Goal: Information Seeking & Learning: Learn about a topic

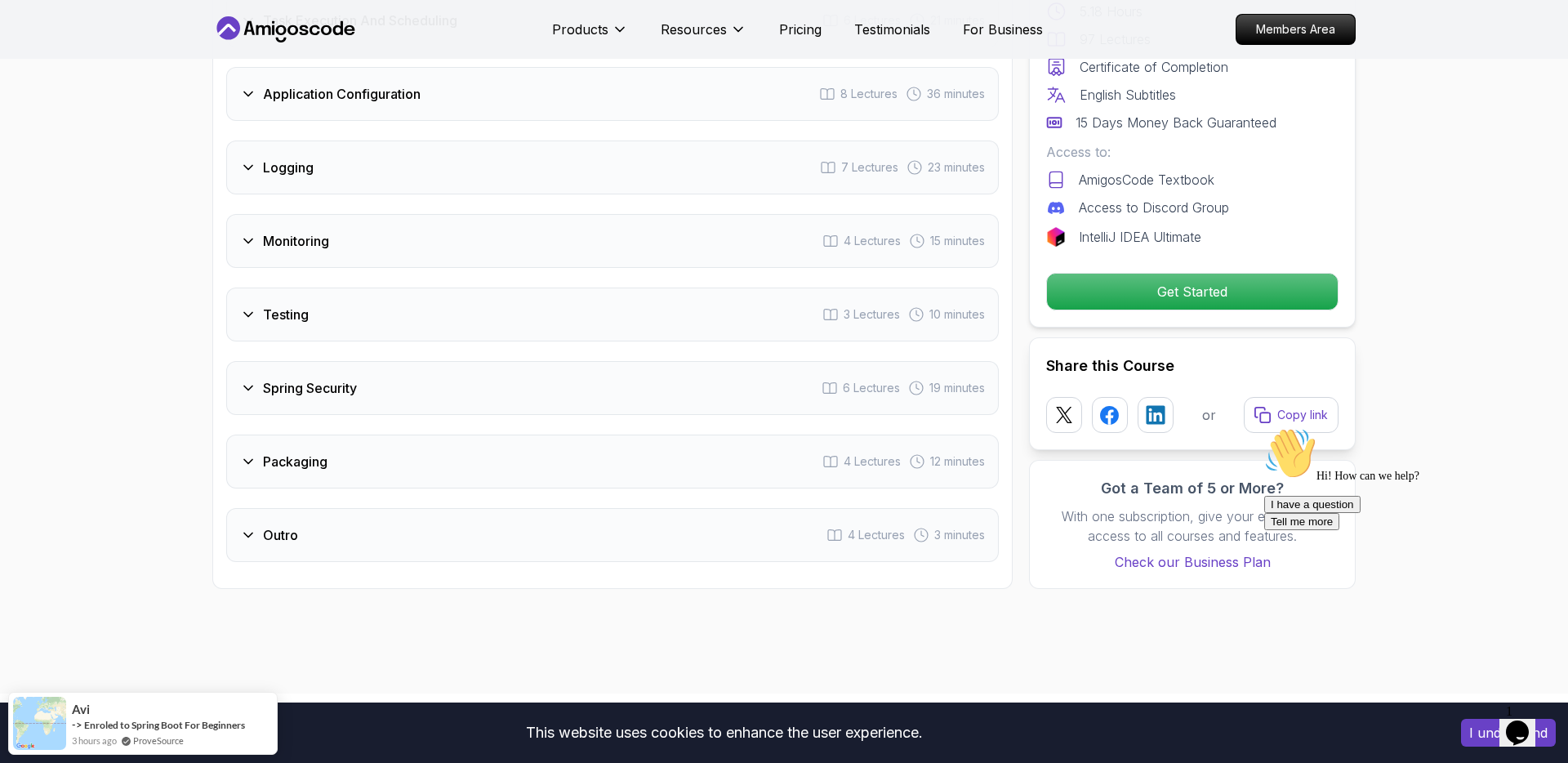
scroll to position [3010, 0]
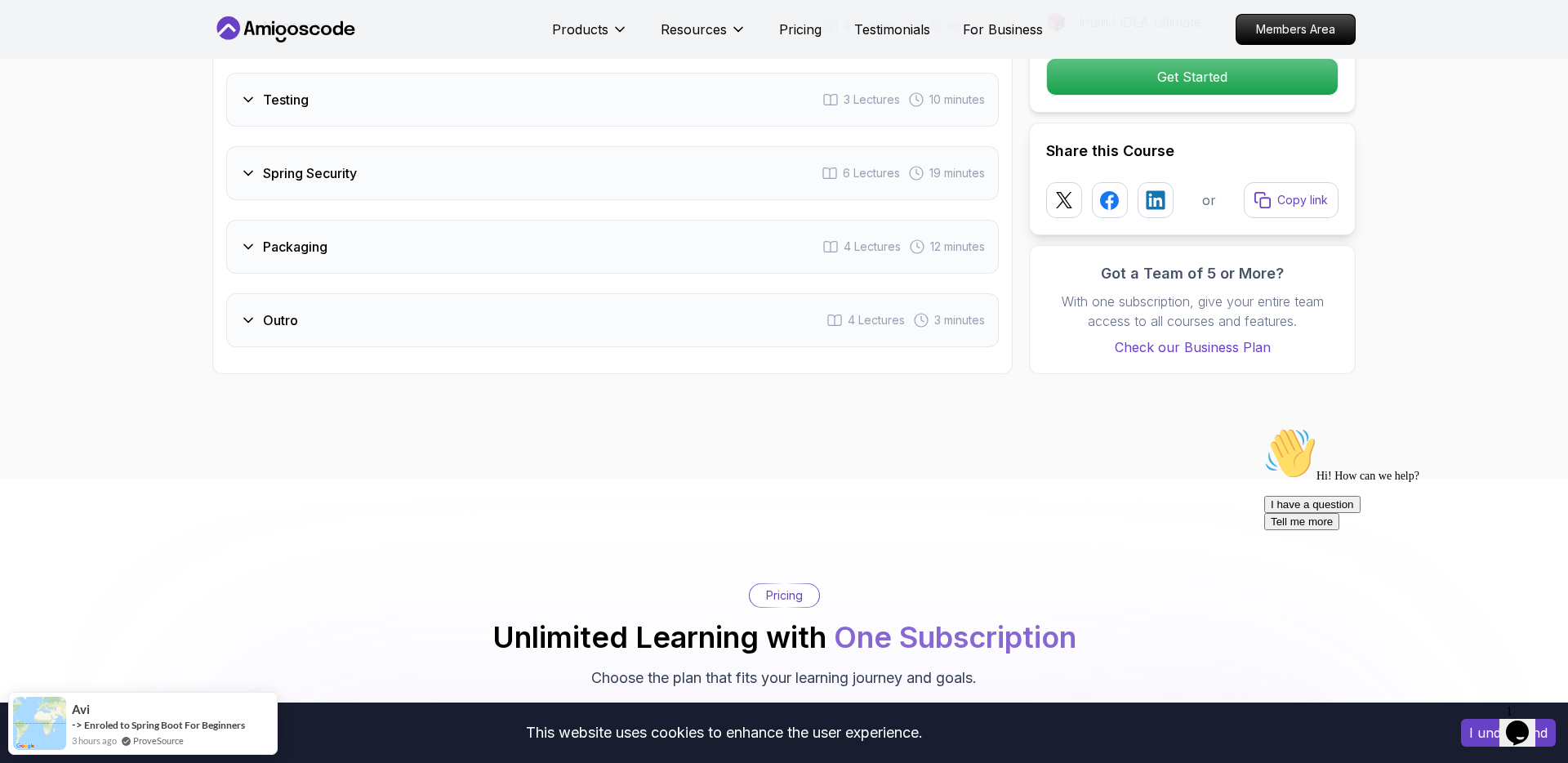
click at [505, 220] on div "Packaging 4 Lectures 12 minutes" at bounding box center [612, 246] width 772 height 54
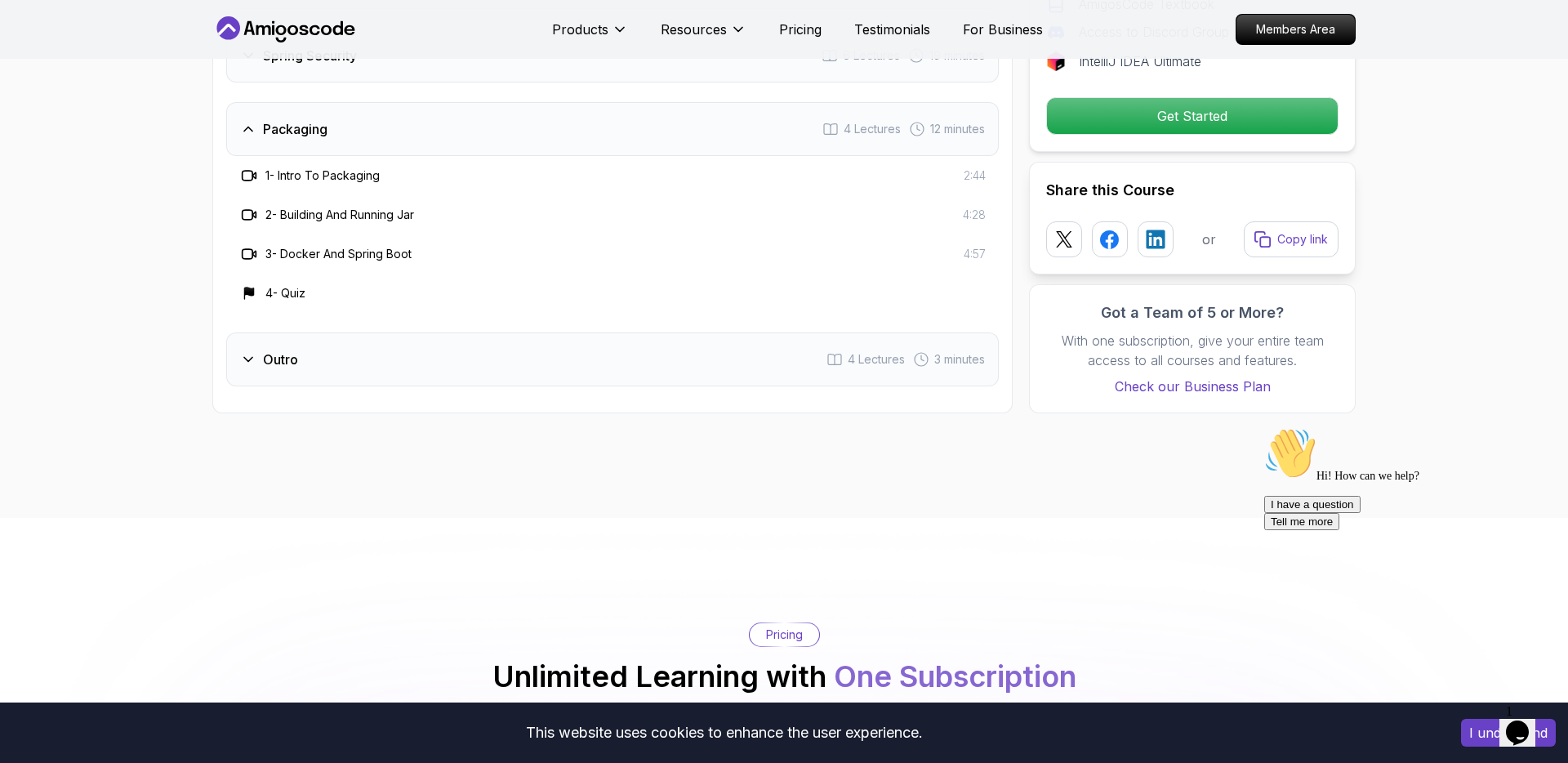
scroll to position [2893, 0]
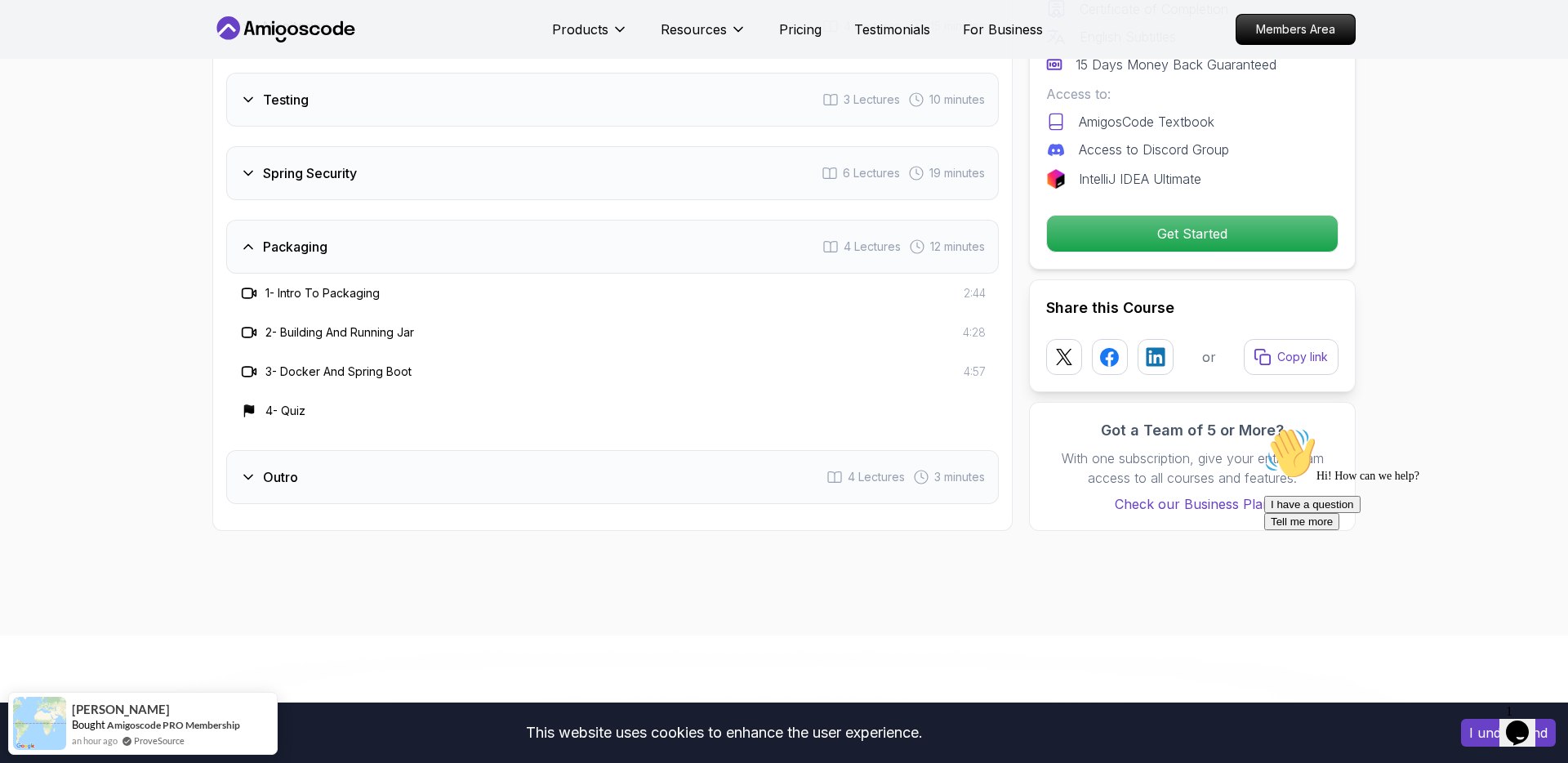
click at [532, 146] on div "Spring Security 6 Lectures 19 minutes" at bounding box center [612, 173] width 772 height 54
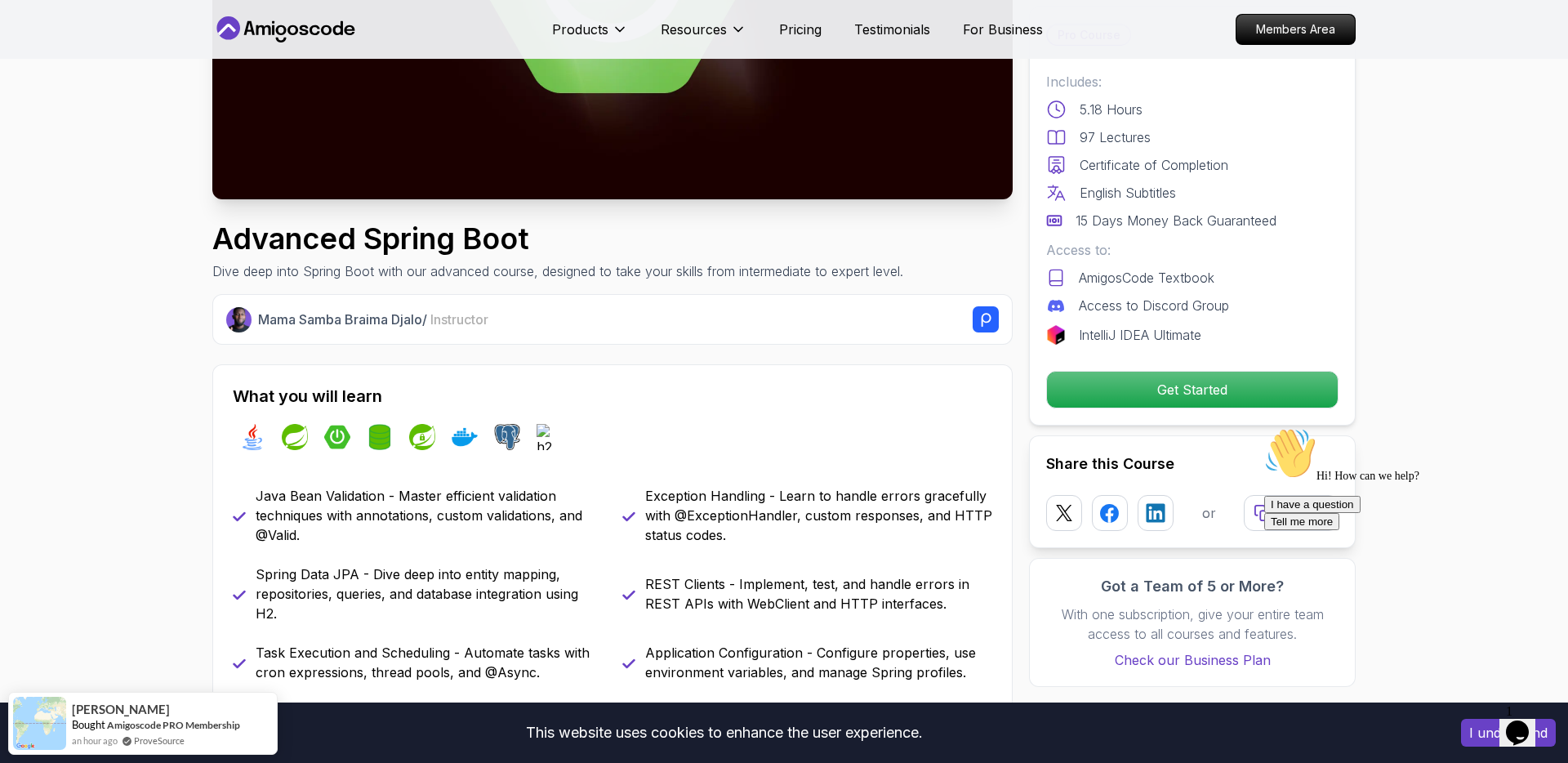
scroll to position [0, 0]
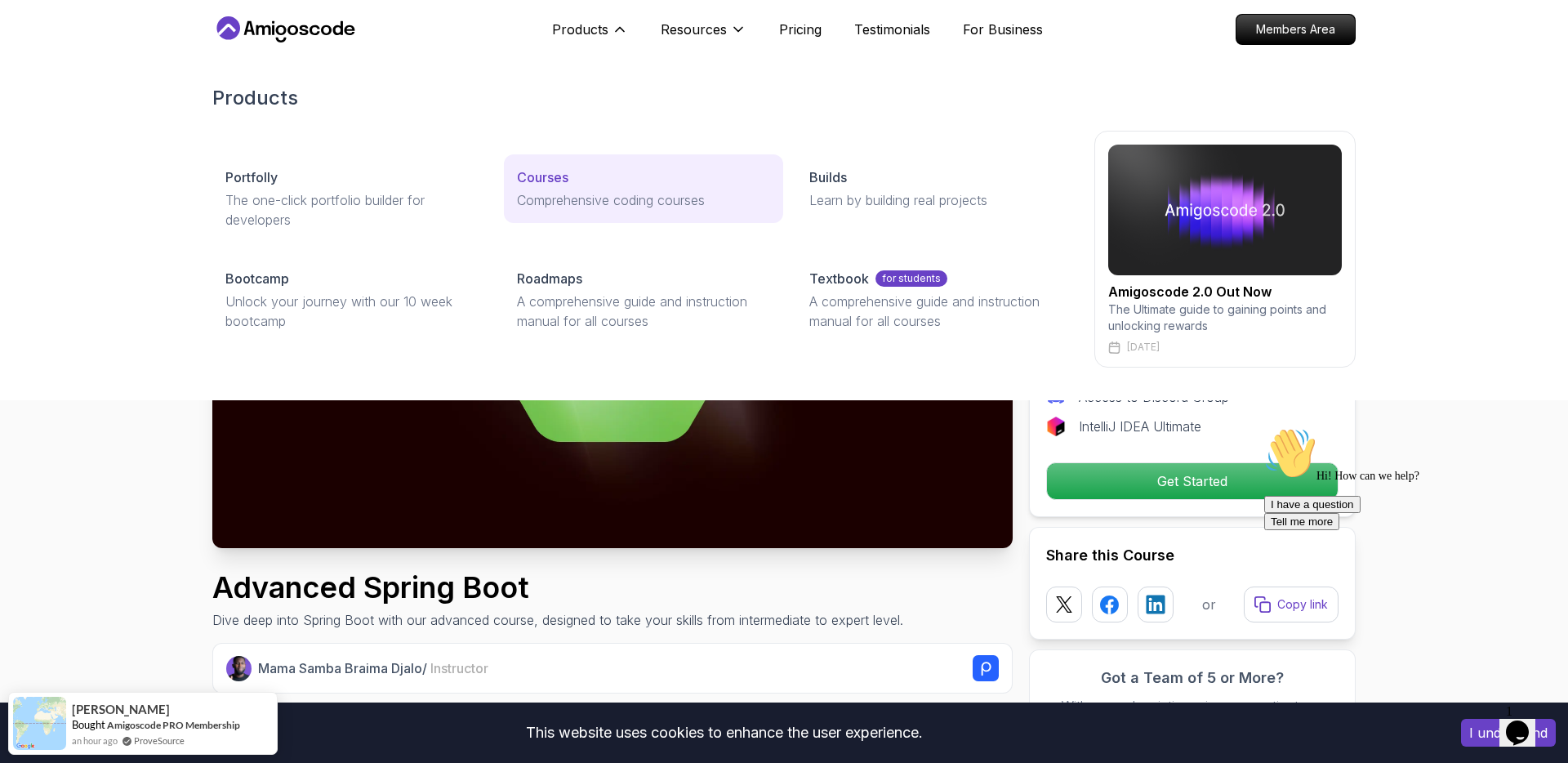
click at [547, 178] on p "Courses" at bounding box center [542, 177] width 51 height 20
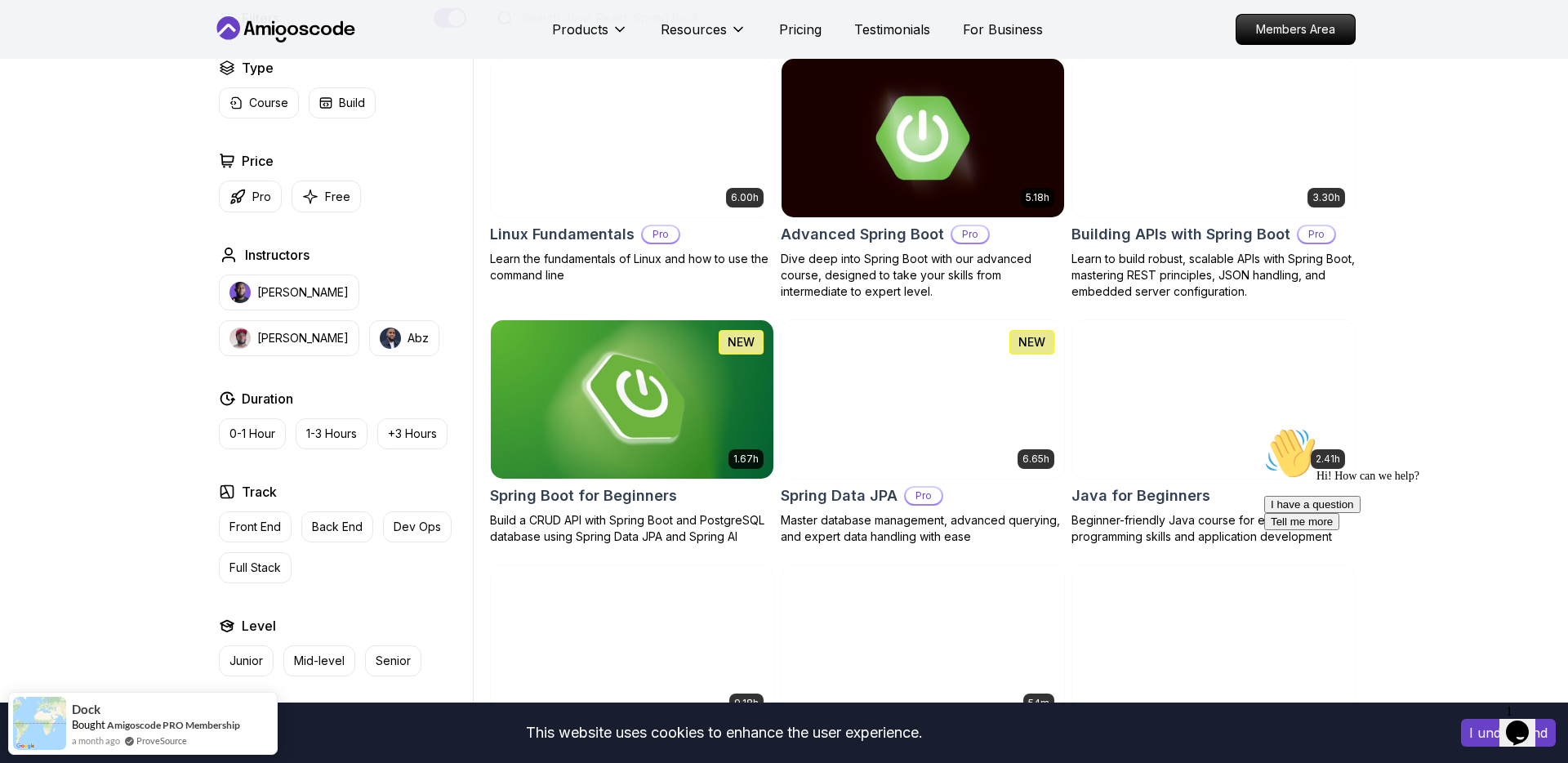
scroll to position [472, 0]
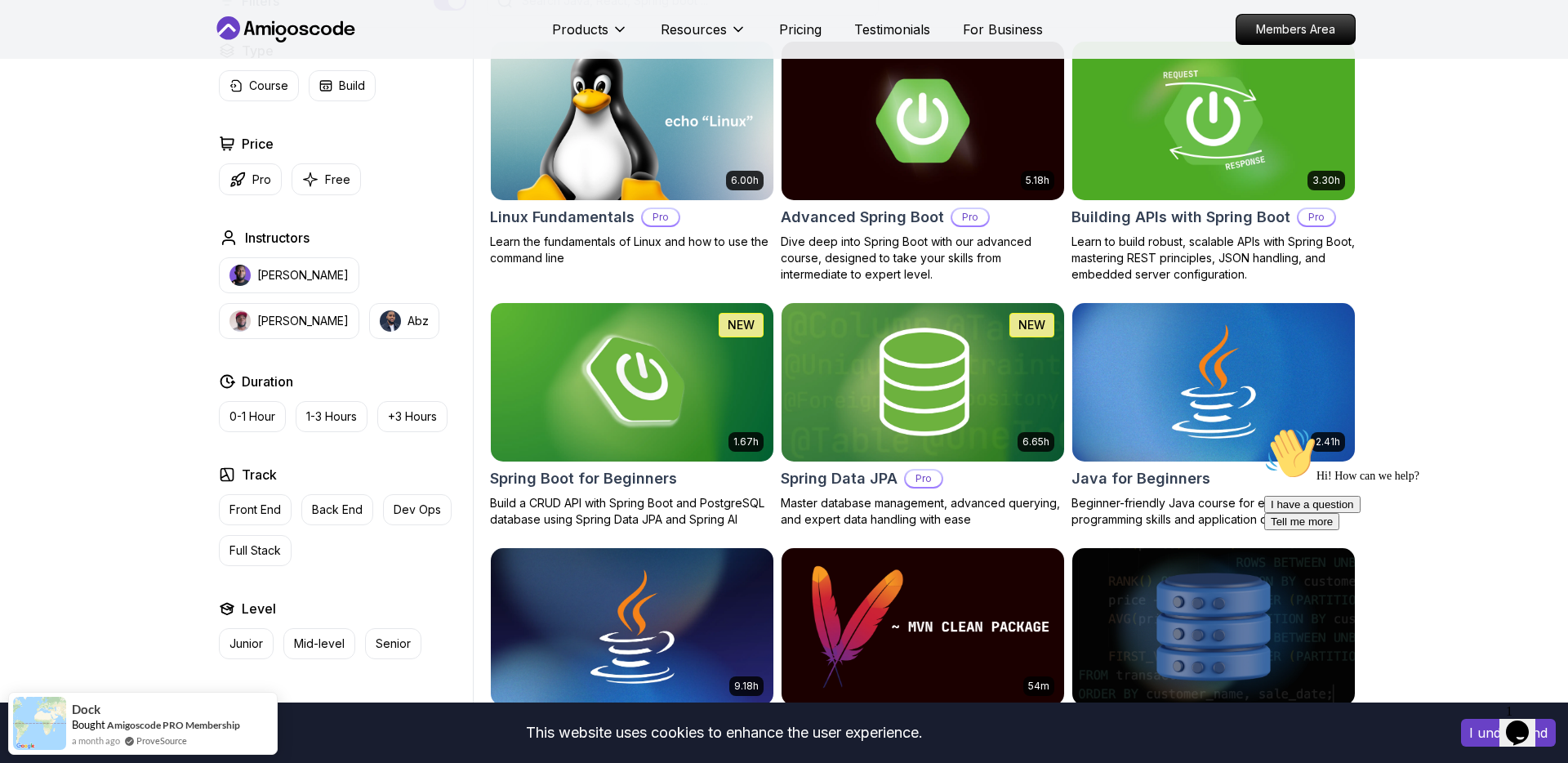
click at [1234, 219] on h2 "Building APIs with Spring Boot" at bounding box center [1180, 217] width 219 height 23
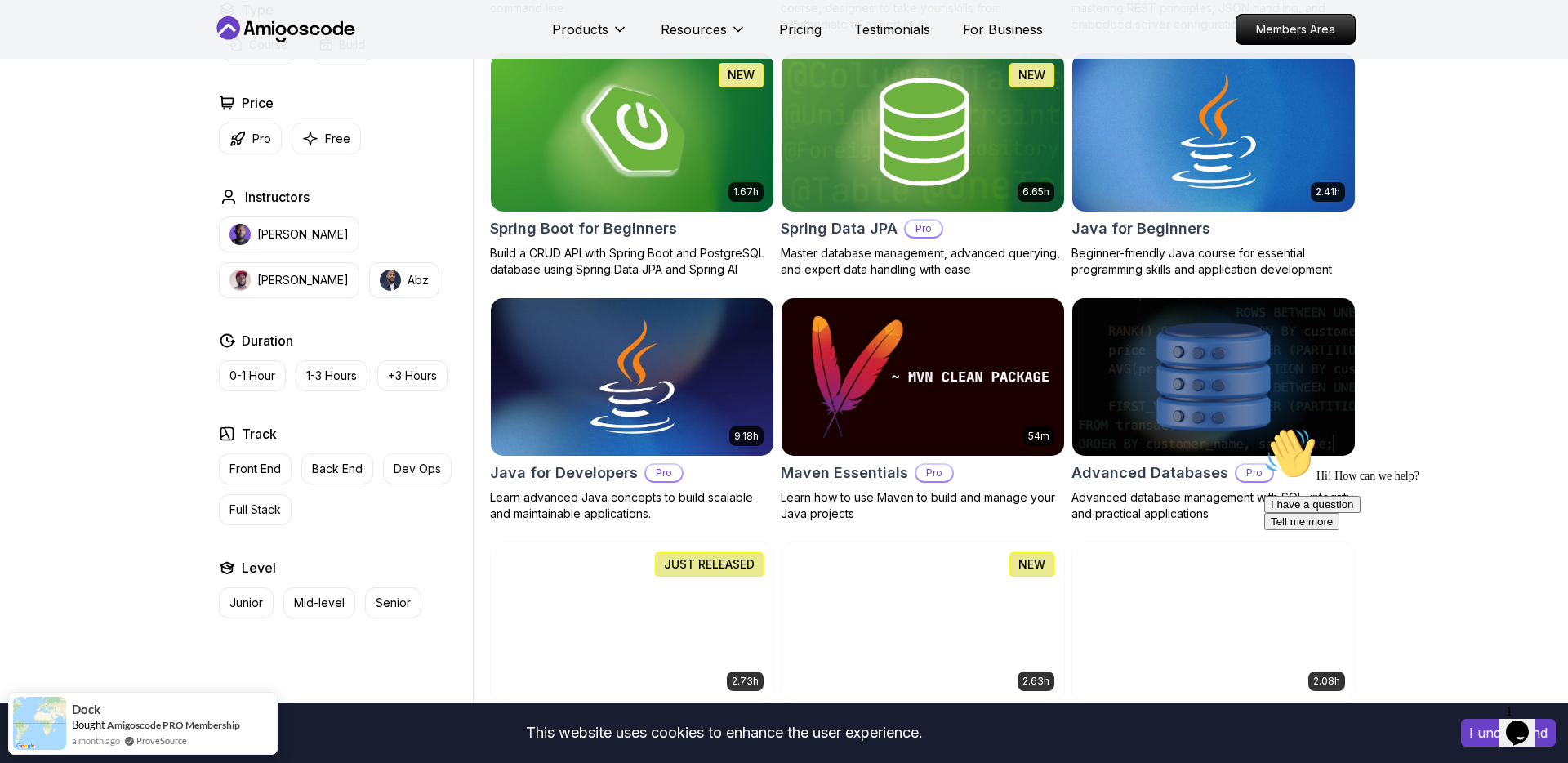
scroll to position [728, 0]
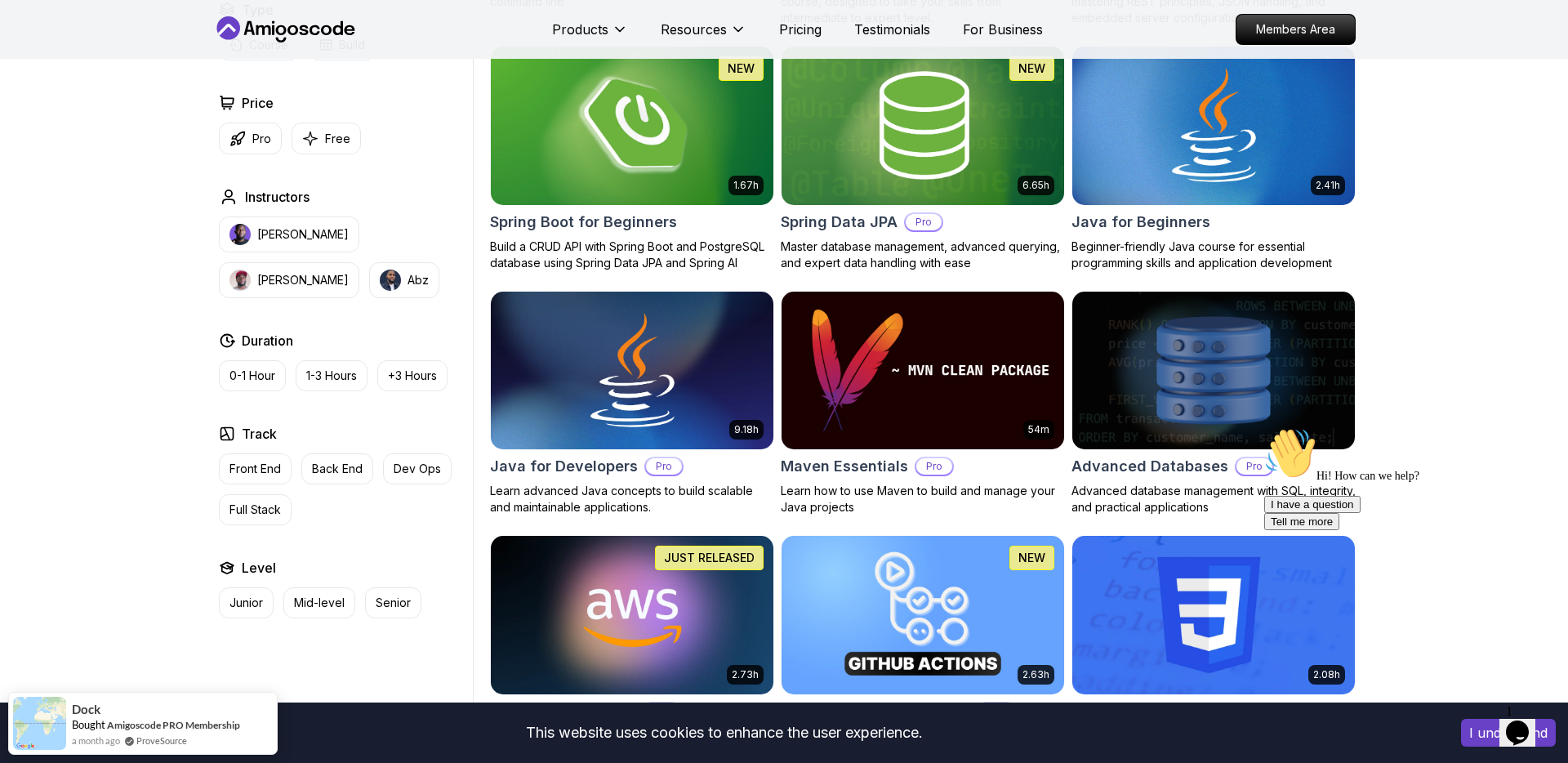
click at [632, 221] on h2 "Spring Boot for Beginners" at bounding box center [583, 222] width 187 height 23
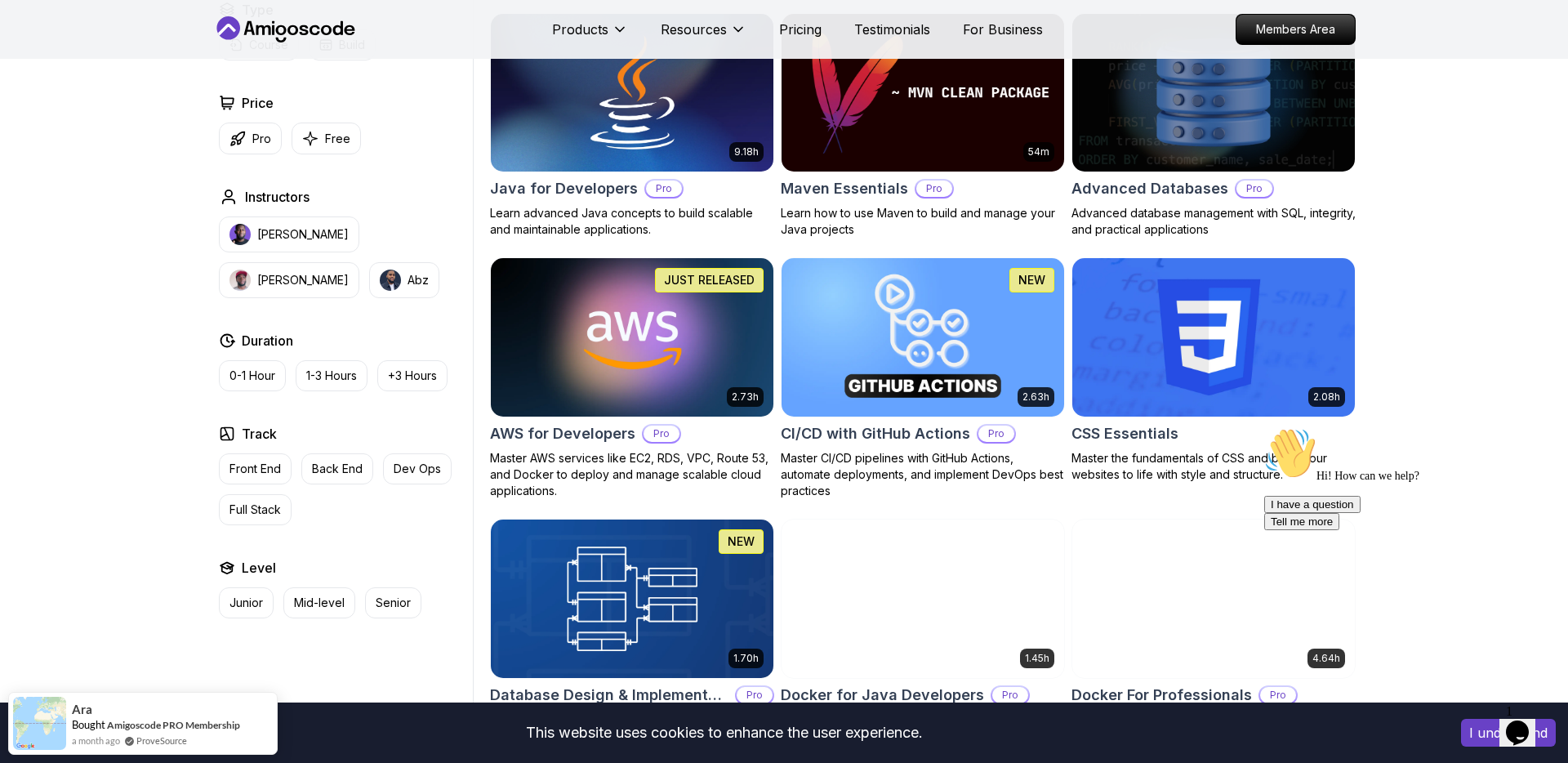
scroll to position [1007, 0]
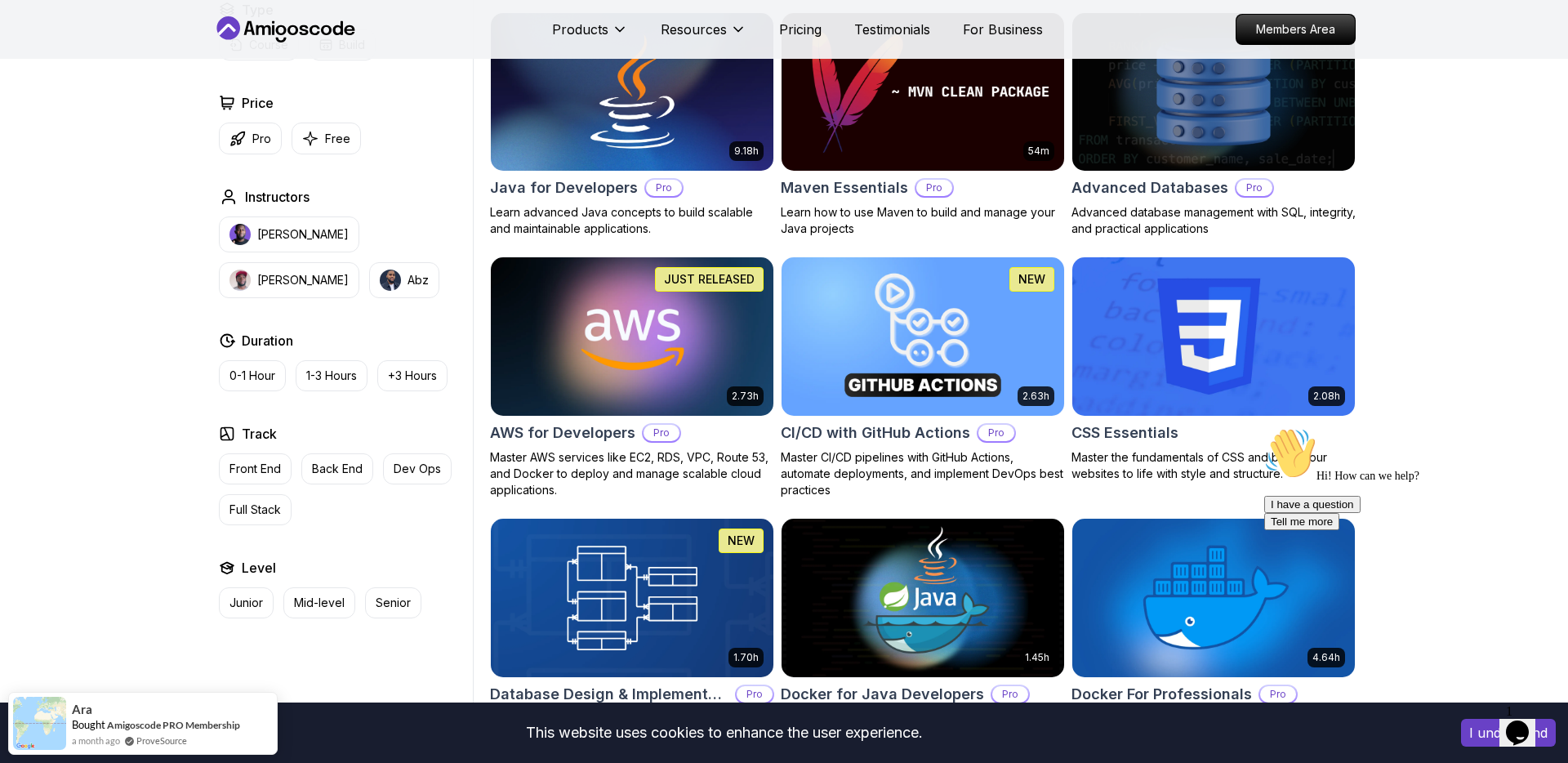
click at [533, 429] on h2 "AWS for Developers" at bounding box center [563, 433] width 145 height 23
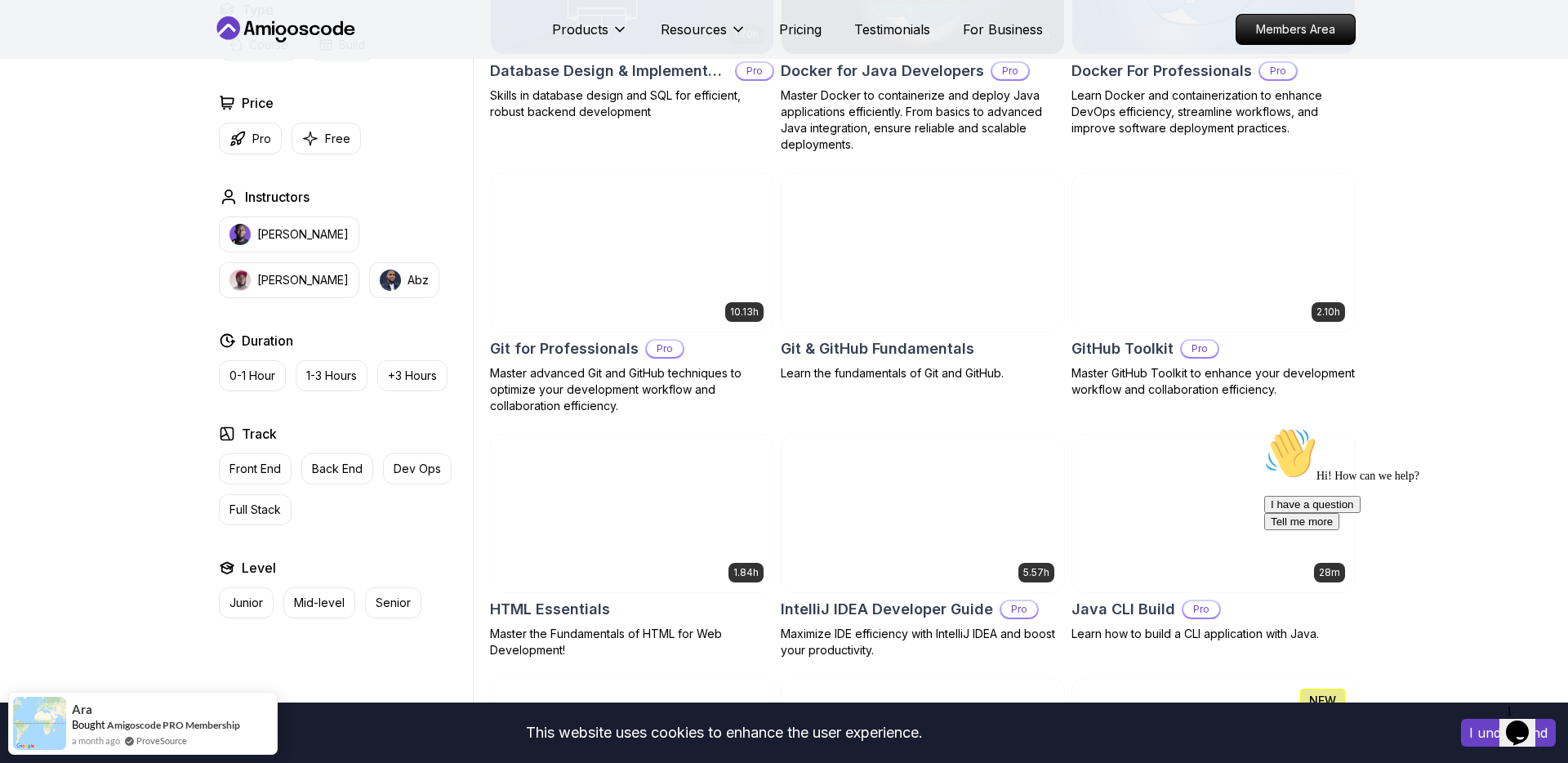
scroll to position [1635, 0]
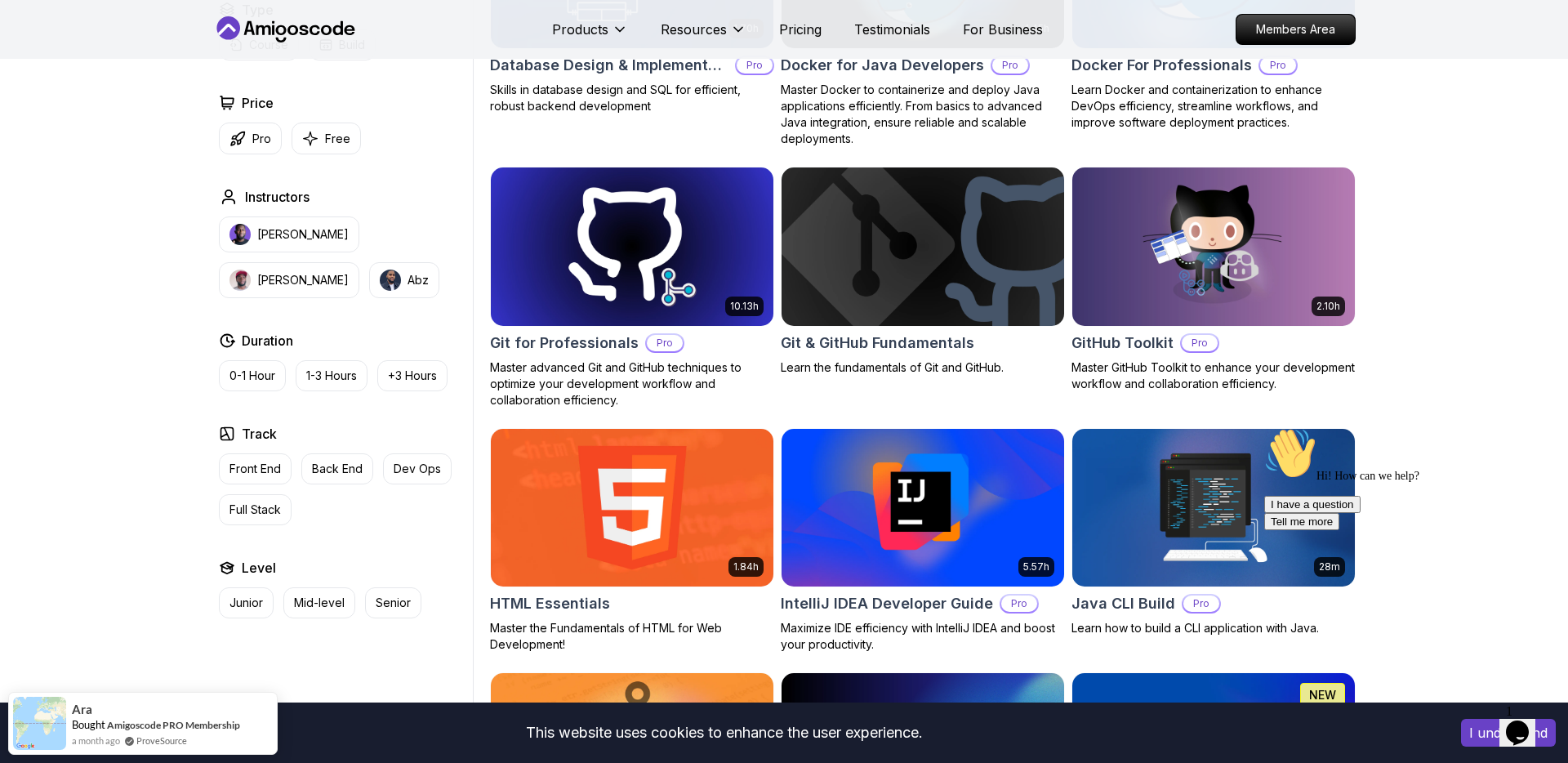
click at [1097, 344] on h2 "GitHub Toolkit" at bounding box center [1121, 343] width 102 height 23
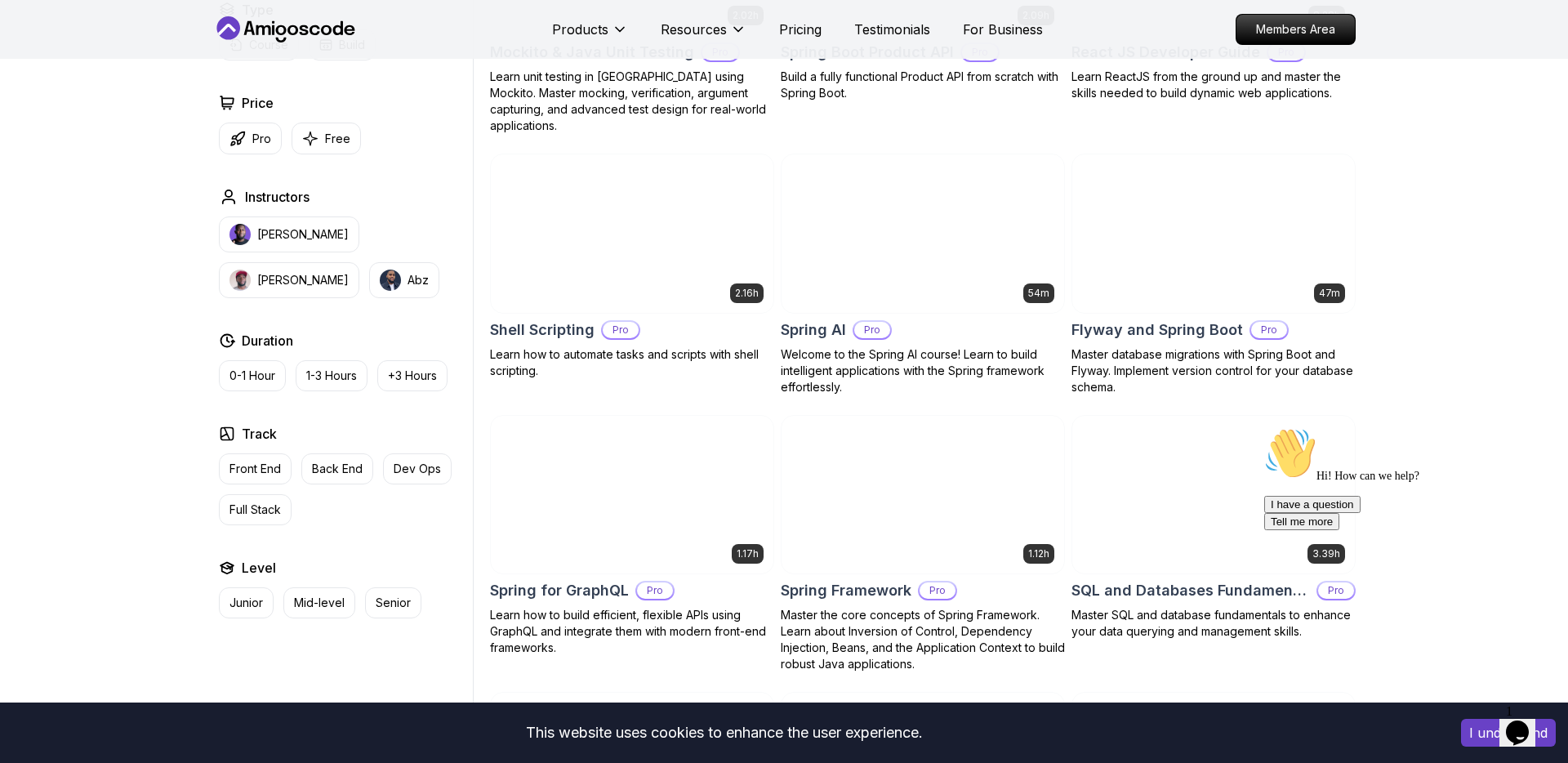
scroll to position [3782, 0]
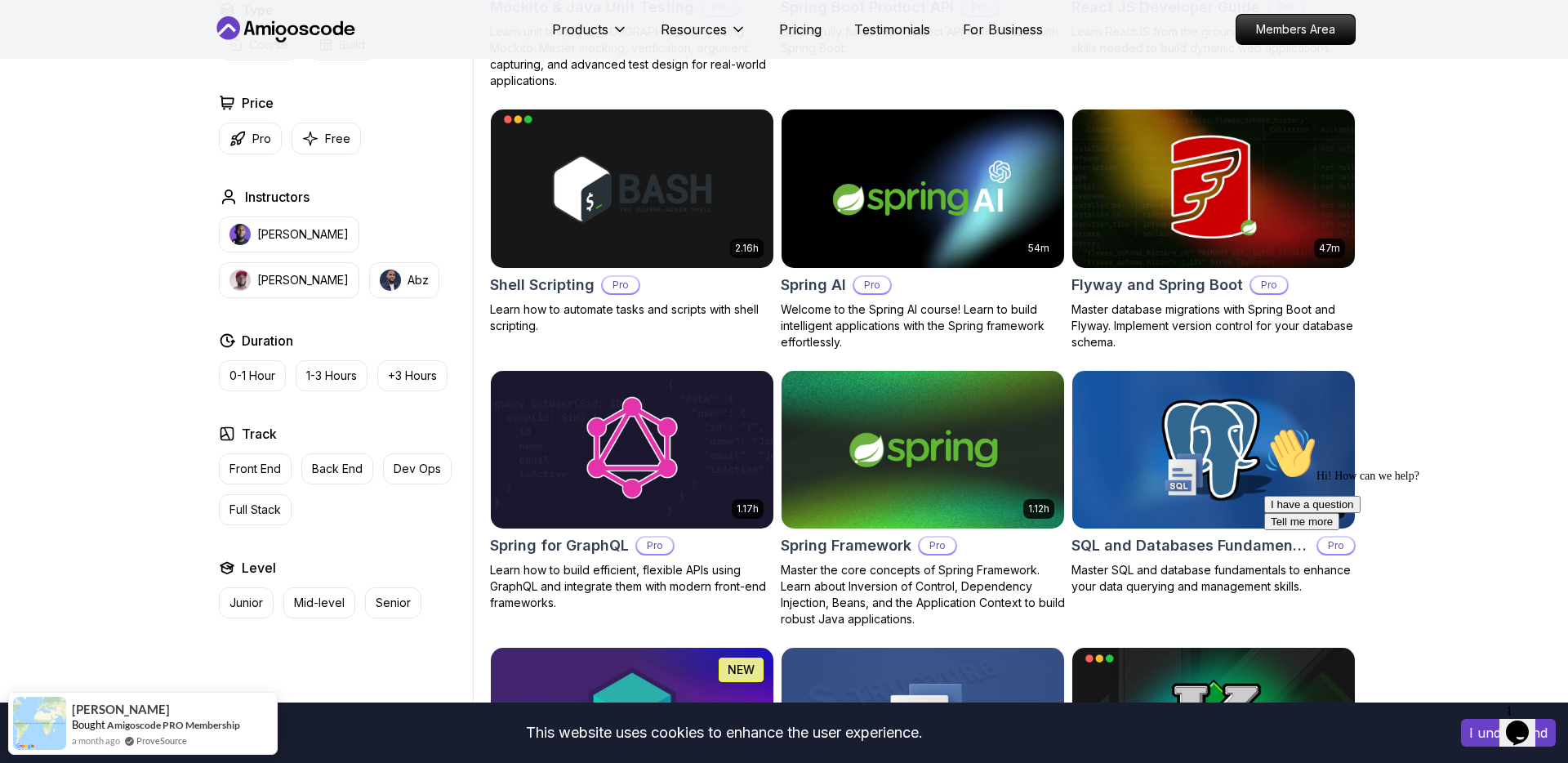
click at [1088, 274] on h2 "Flyway and Spring Boot" at bounding box center [1157, 285] width 171 height 23
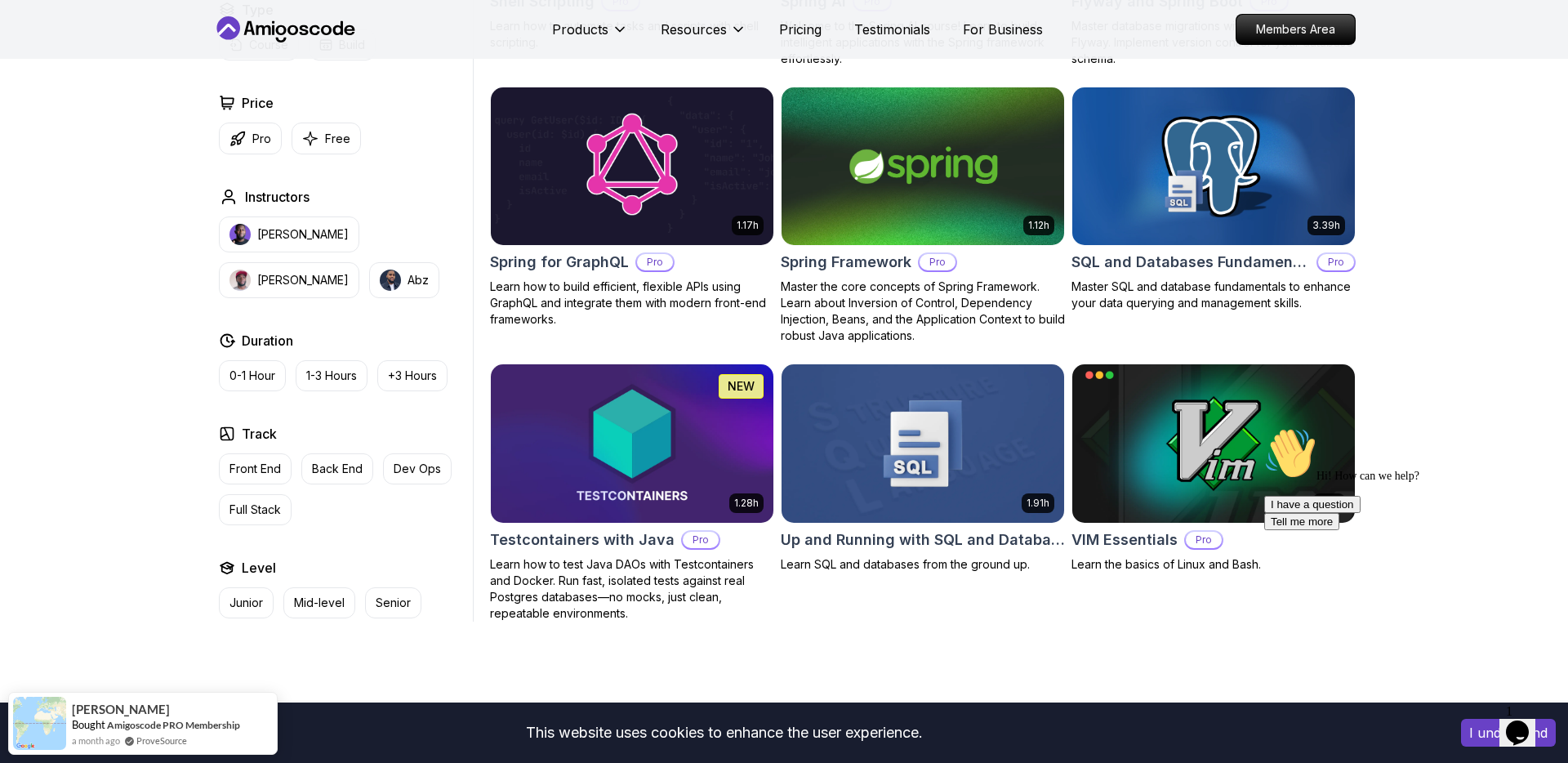
scroll to position [4067, 0]
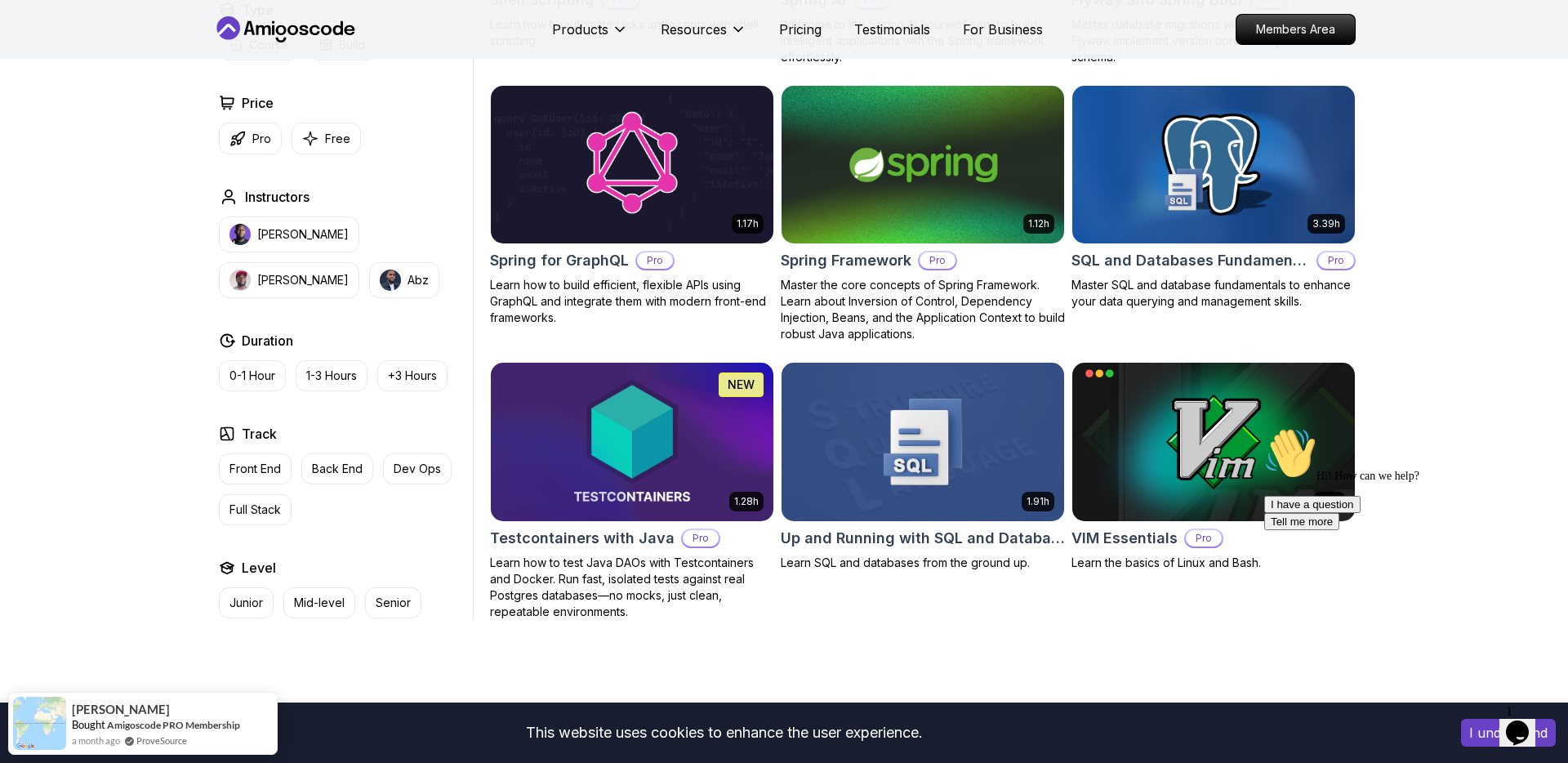
click at [644, 527] on h2 "Testcontainers with Java" at bounding box center [583, 538] width 185 height 23
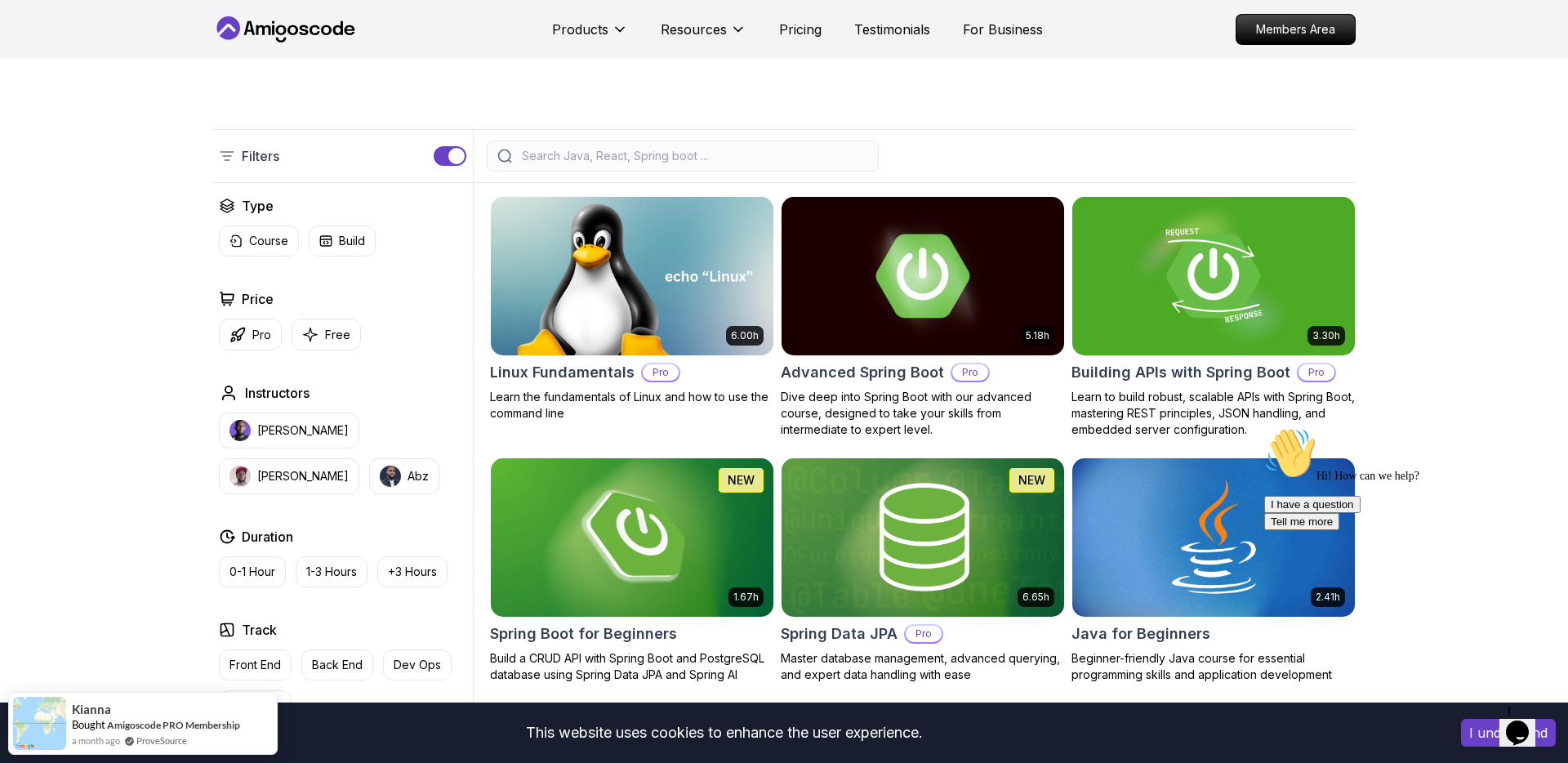
scroll to position [222, 0]
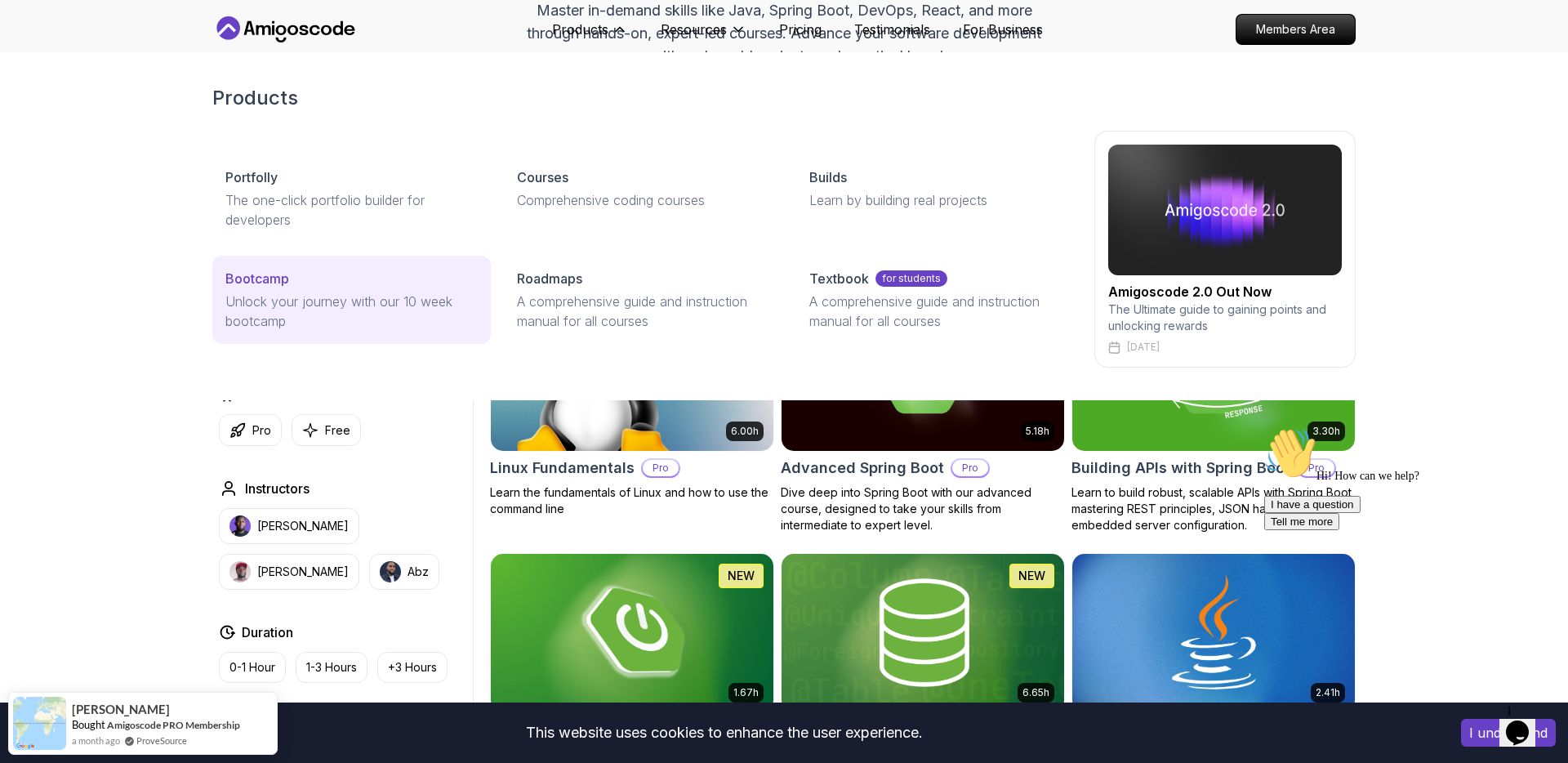
click at [270, 277] on p "Bootcamp" at bounding box center [257, 278] width 63 height 20
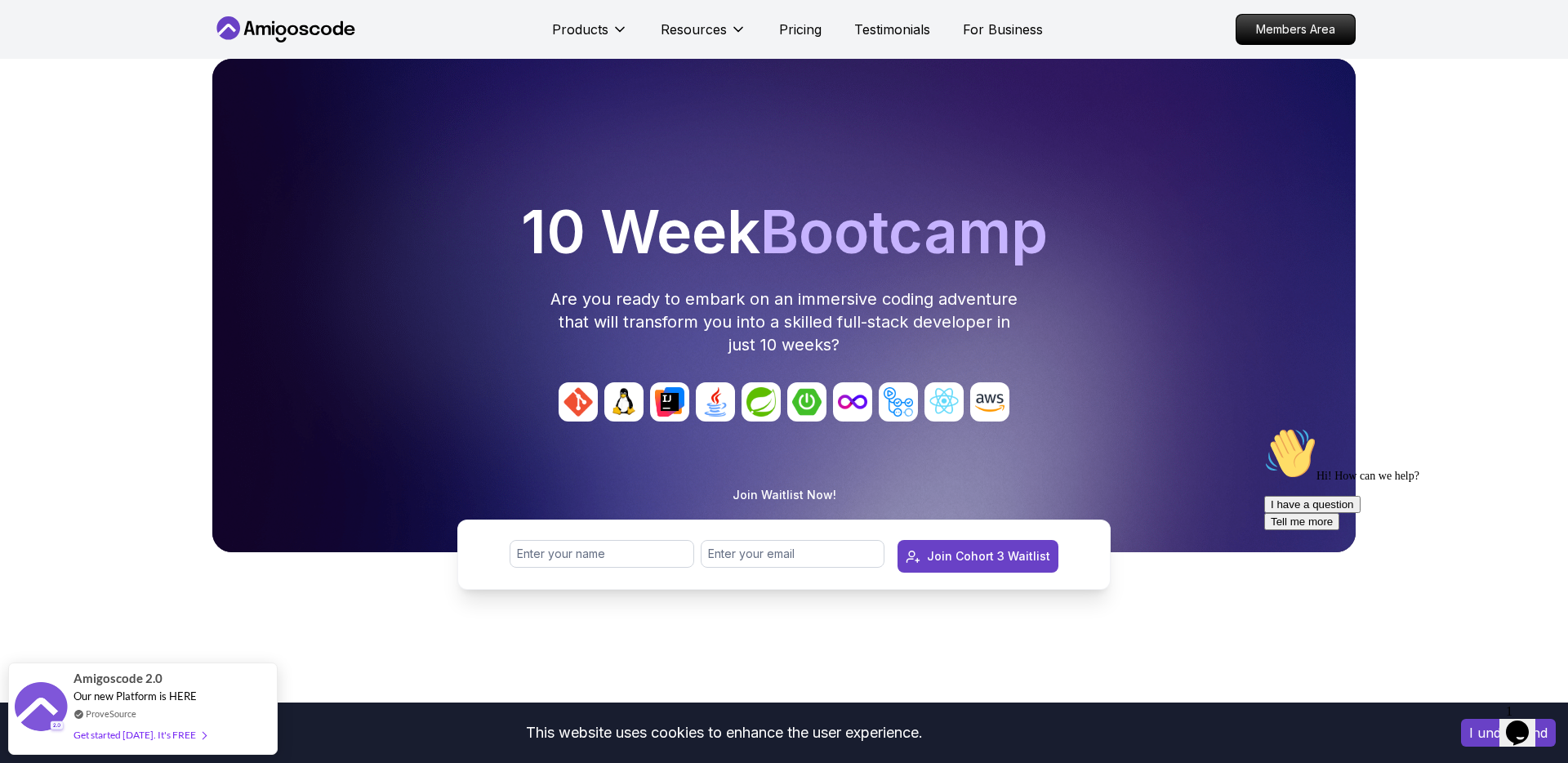
click at [293, 27] on icon at bounding box center [286, 29] width 147 height 27
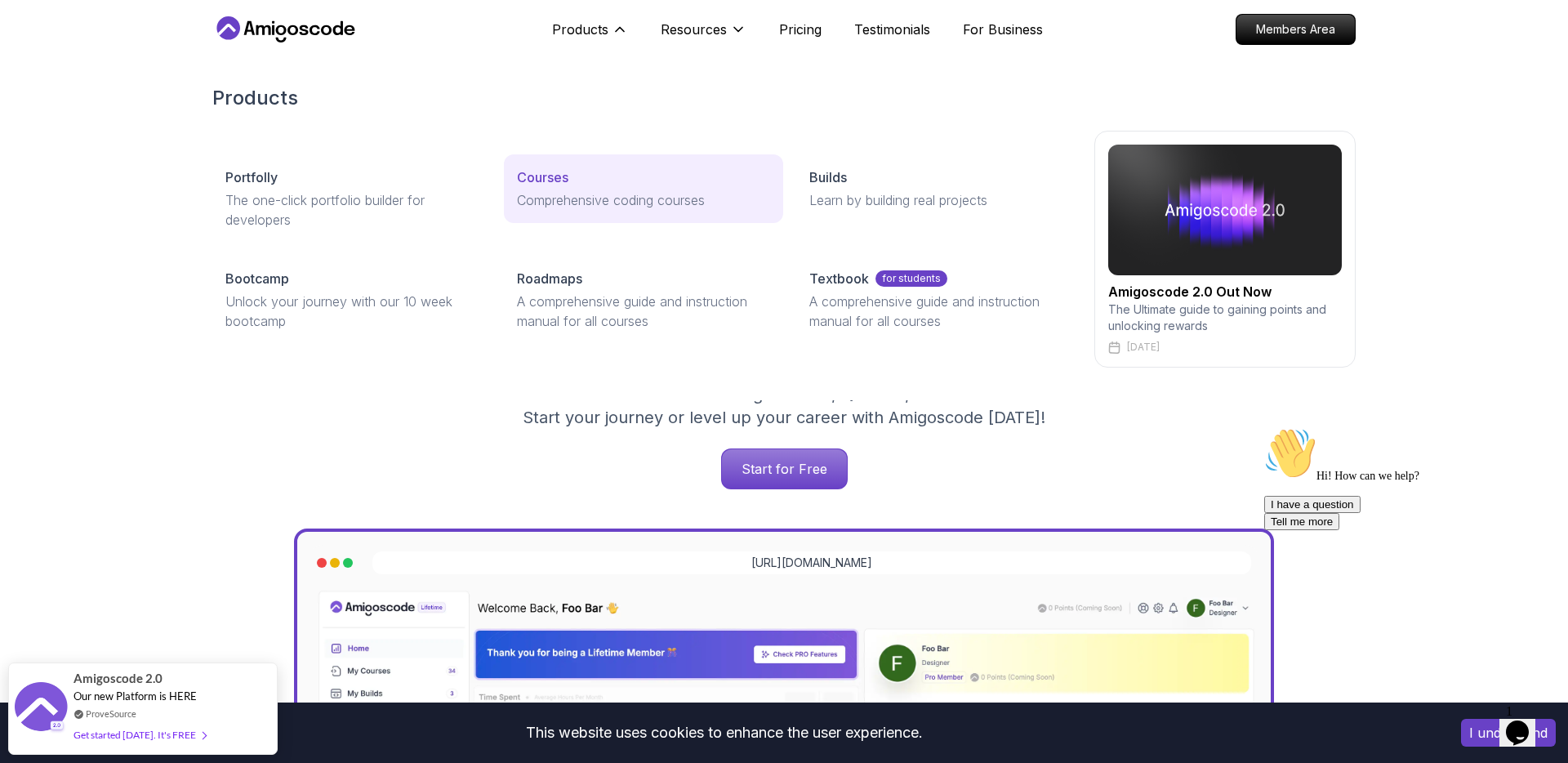
click at [549, 175] on p "Courses" at bounding box center [542, 177] width 51 height 20
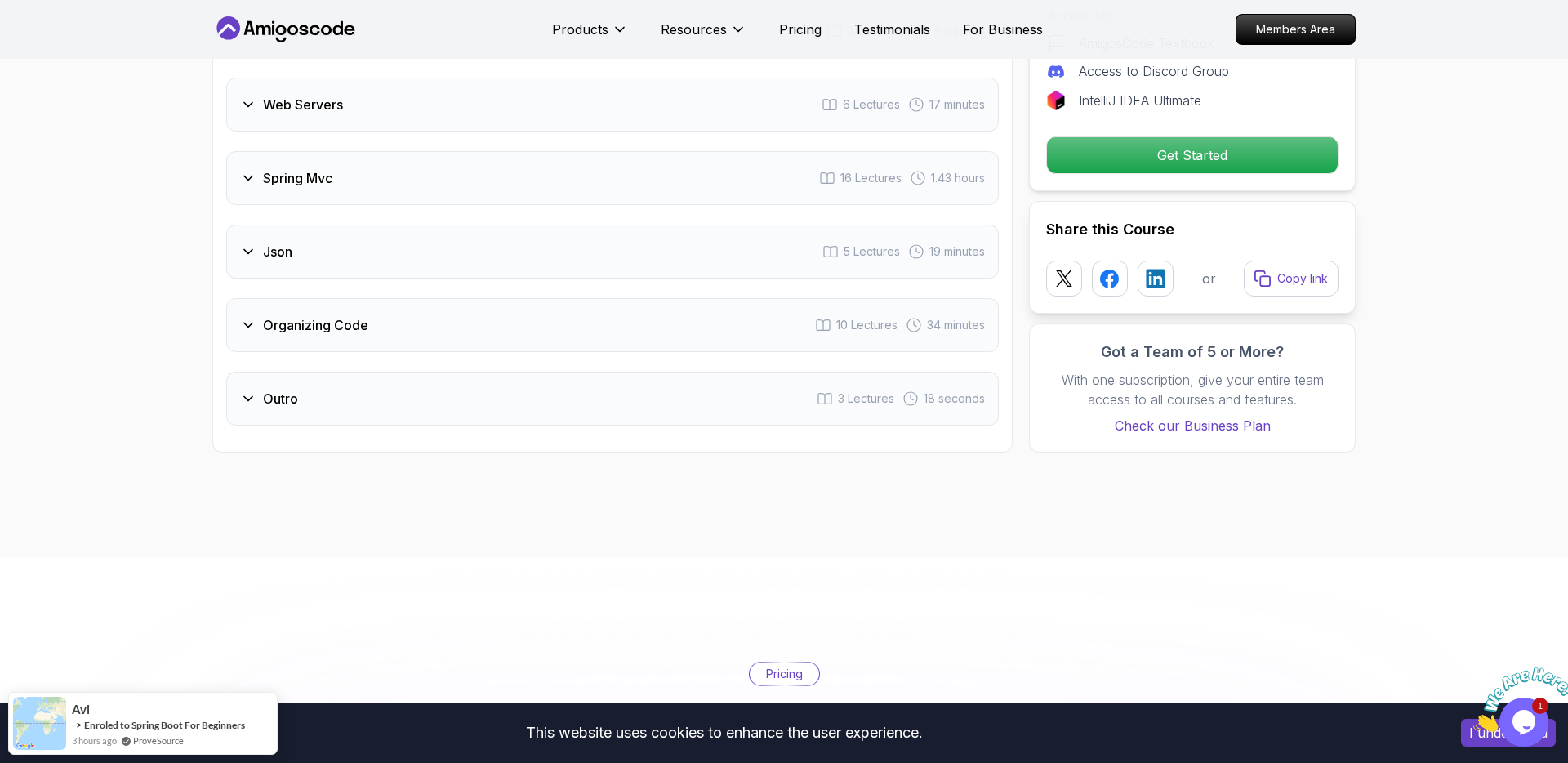
scroll to position [3191, 0]
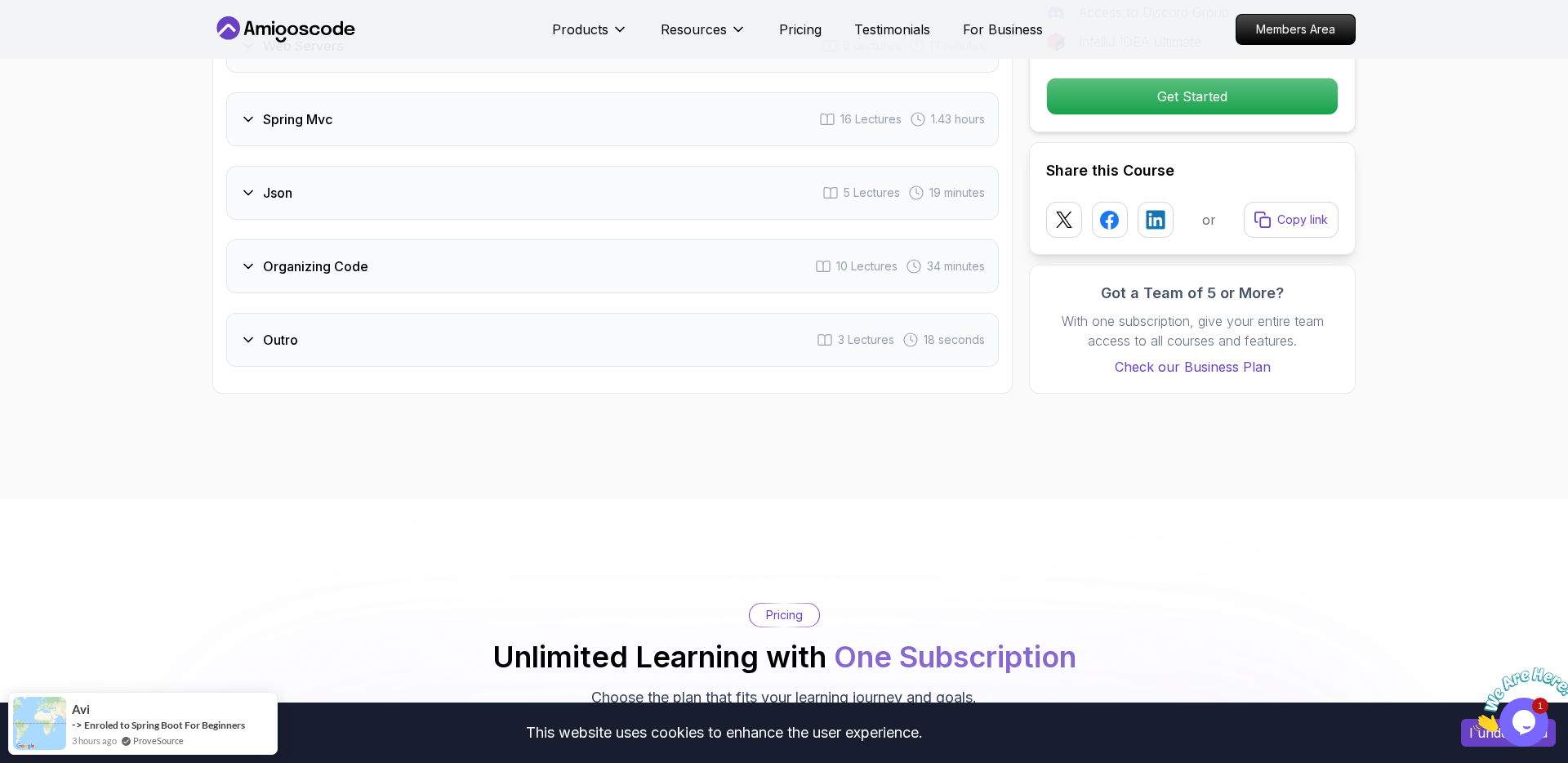
click at [635, 253] on div "Organizing Code 10 Lectures 34 minutes" at bounding box center [612, 266] width 772 height 54
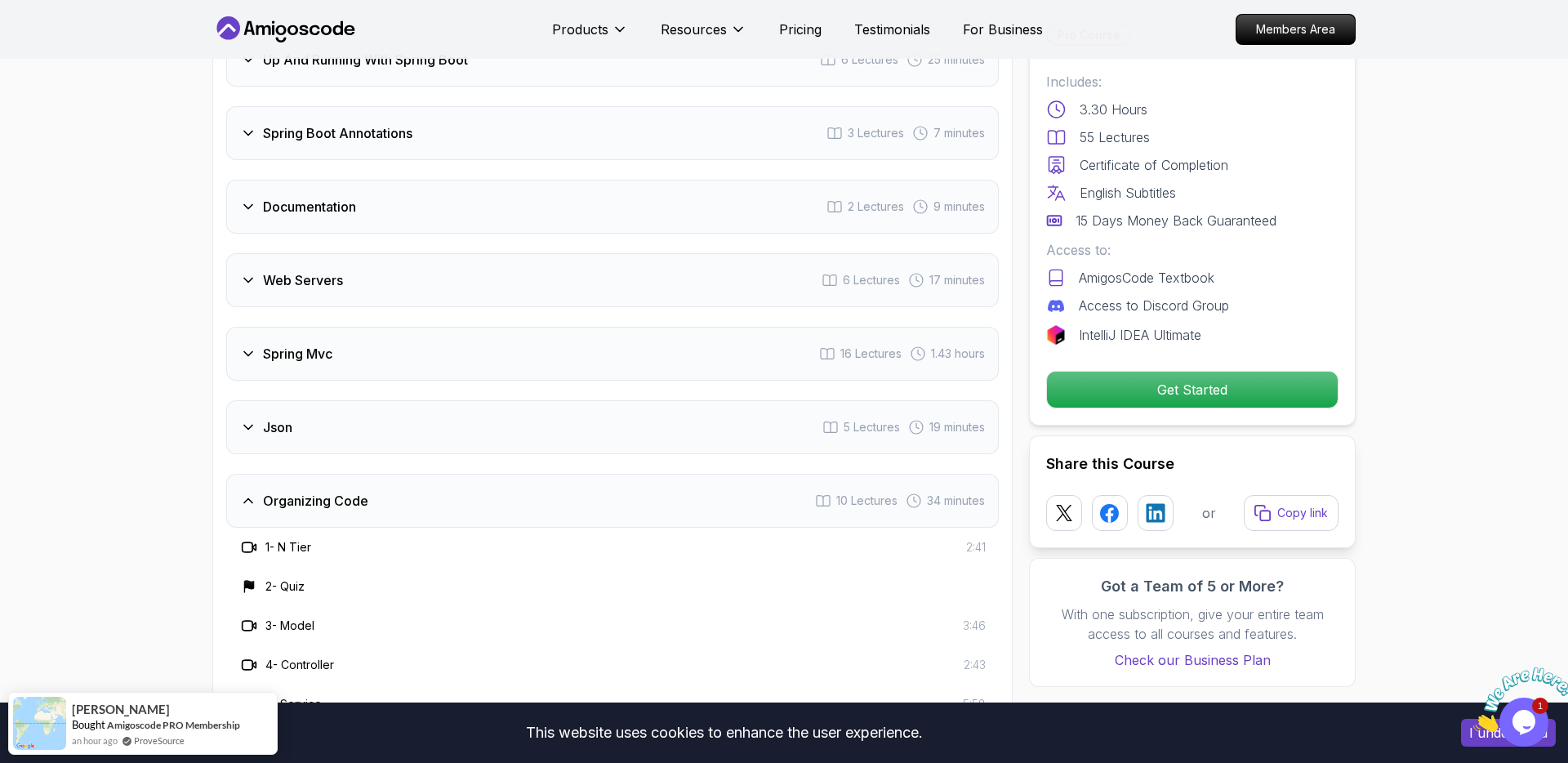
scroll to position [2808, 0]
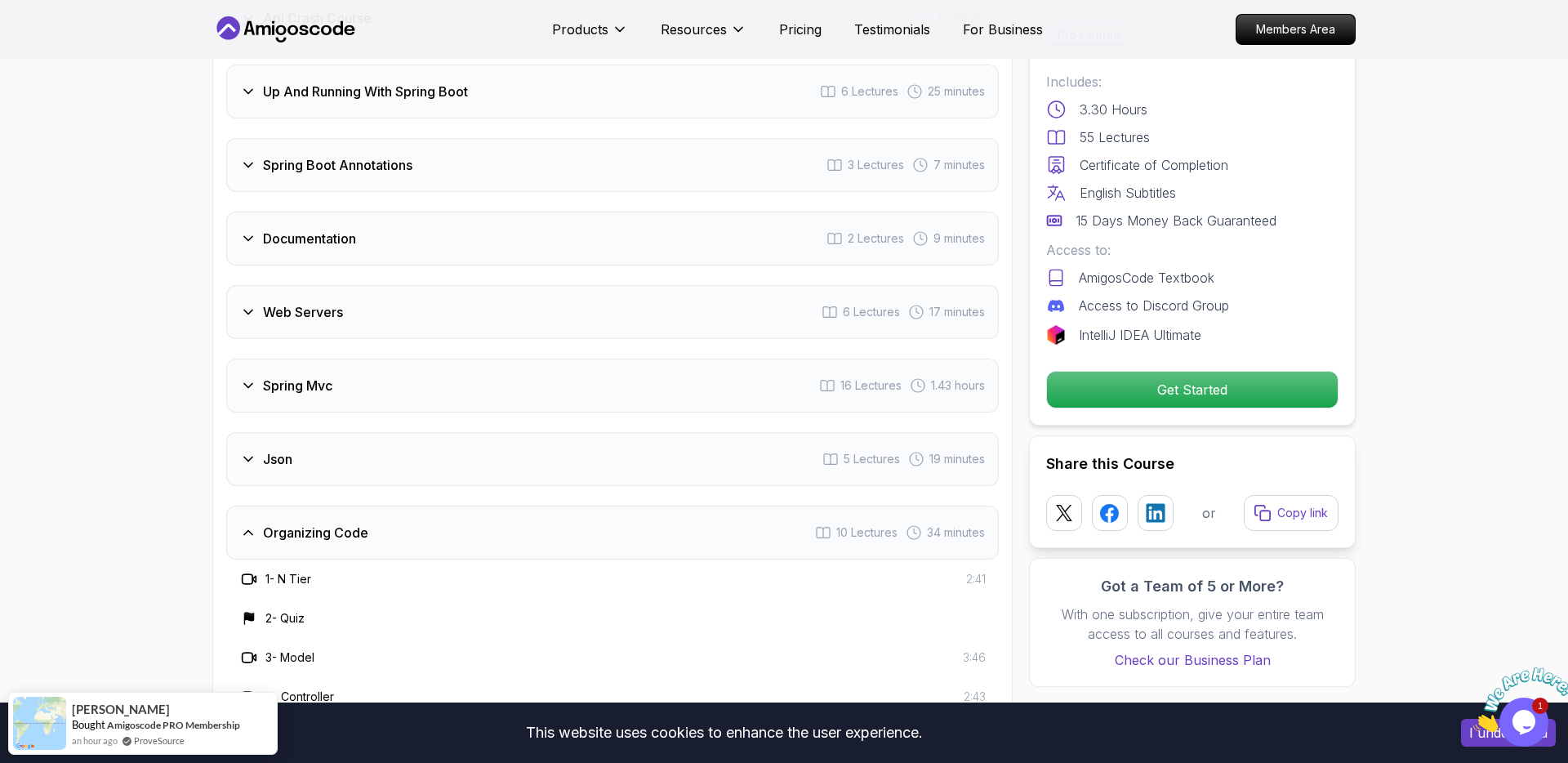
click at [615, 289] on div "Web Servers 6 Lectures 17 minutes" at bounding box center [612, 311] width 772 height 54
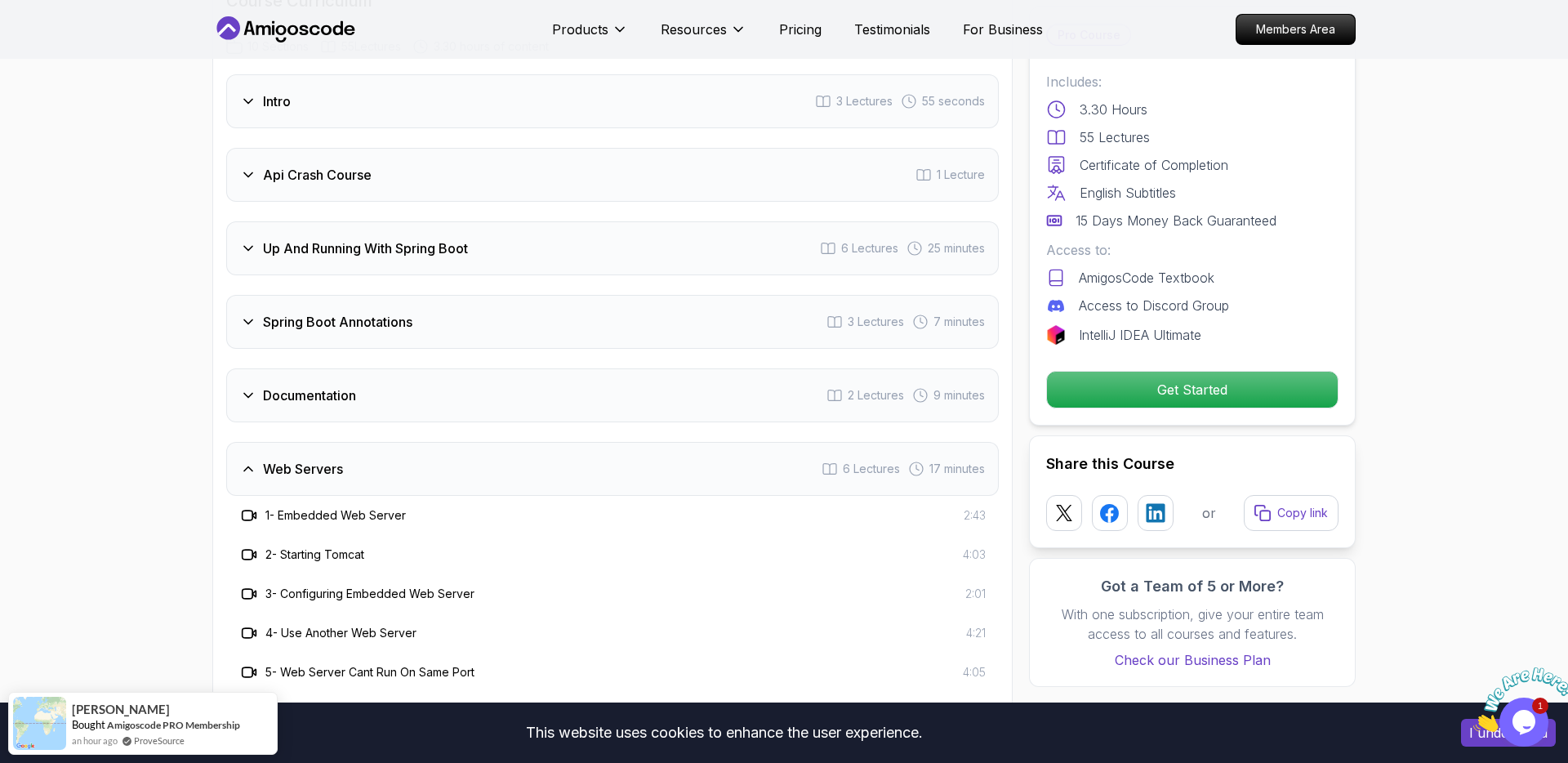
scroll to position [2529, 0]
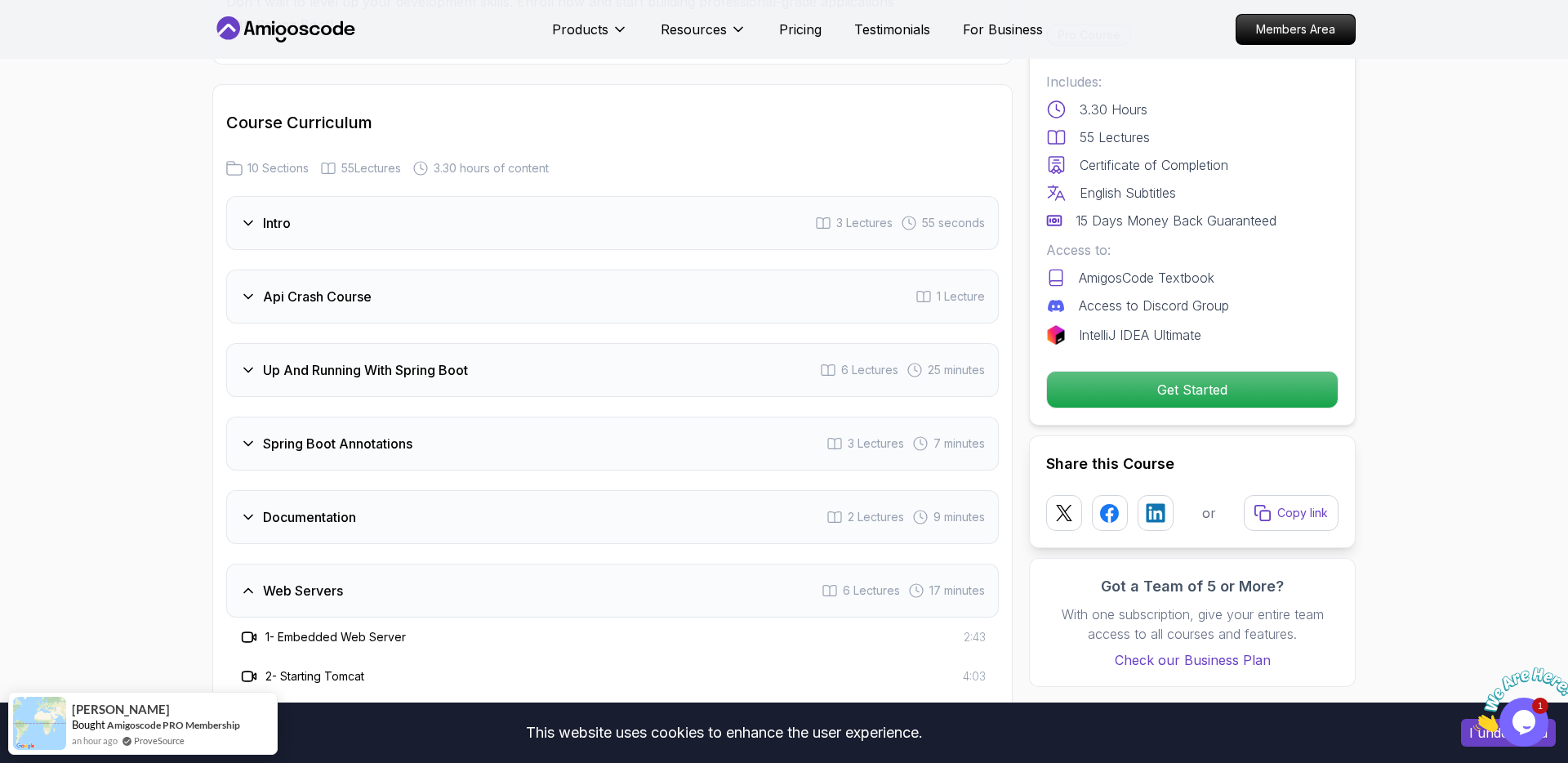
click at [624, 281] on div "Api Crash Course 1 Lecture" at bounding box center [612, 296] width 772 height 54
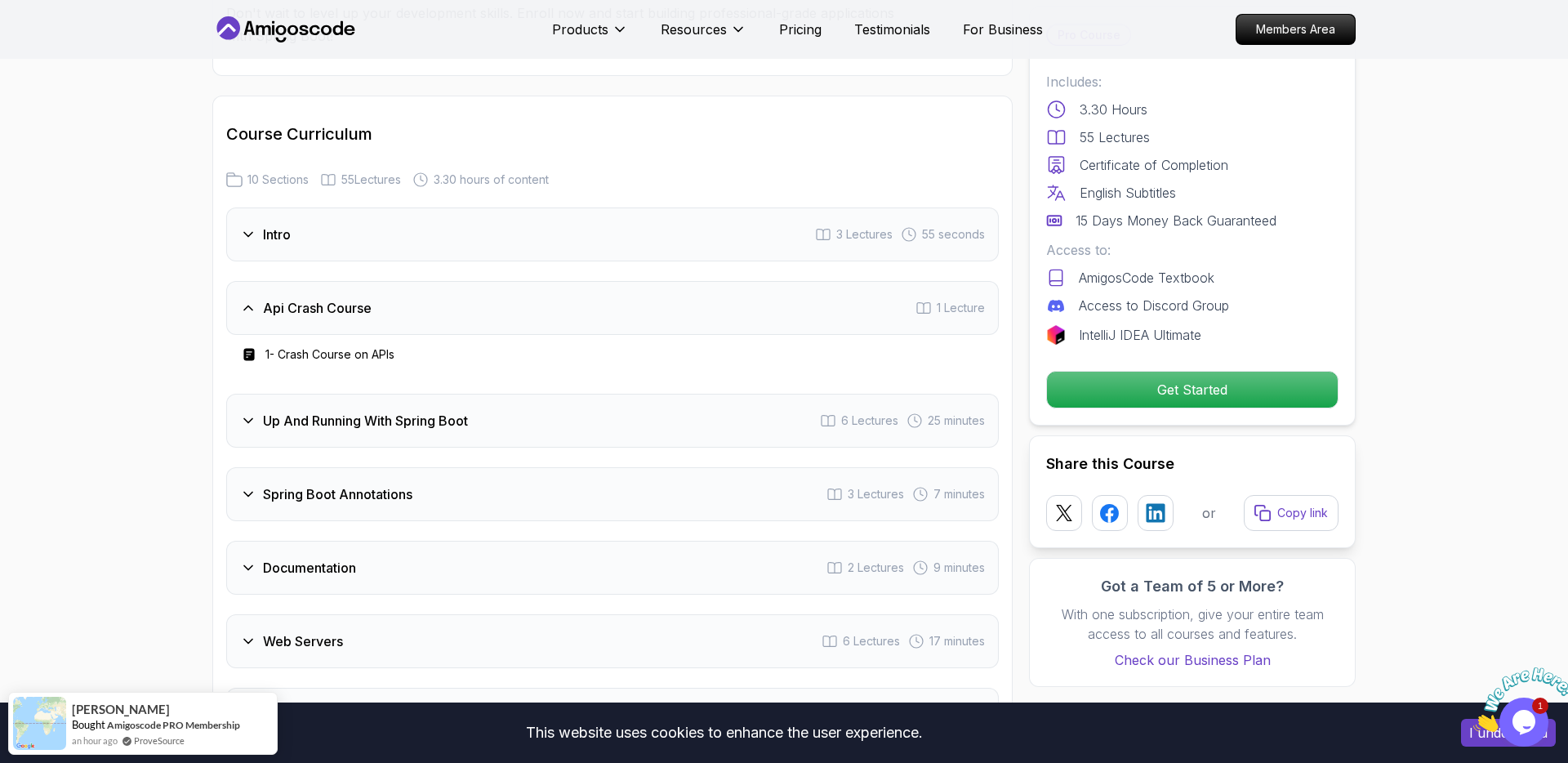
scroll to position [2794, 0]
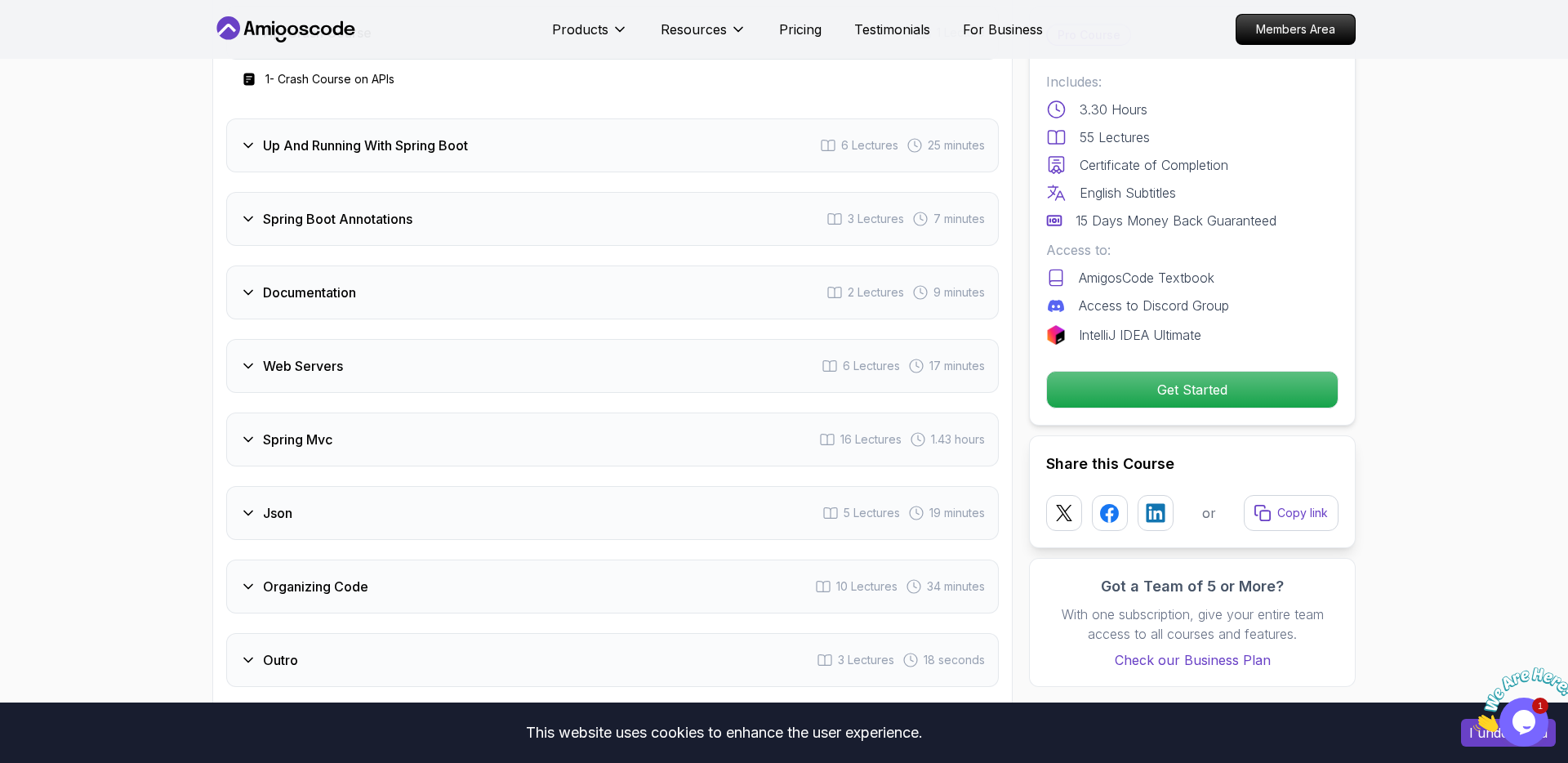
click at [557, 339] on div "Web Servers 6 Lectures 17 minutes" at bounding box center [612, 365] width 772 height 54
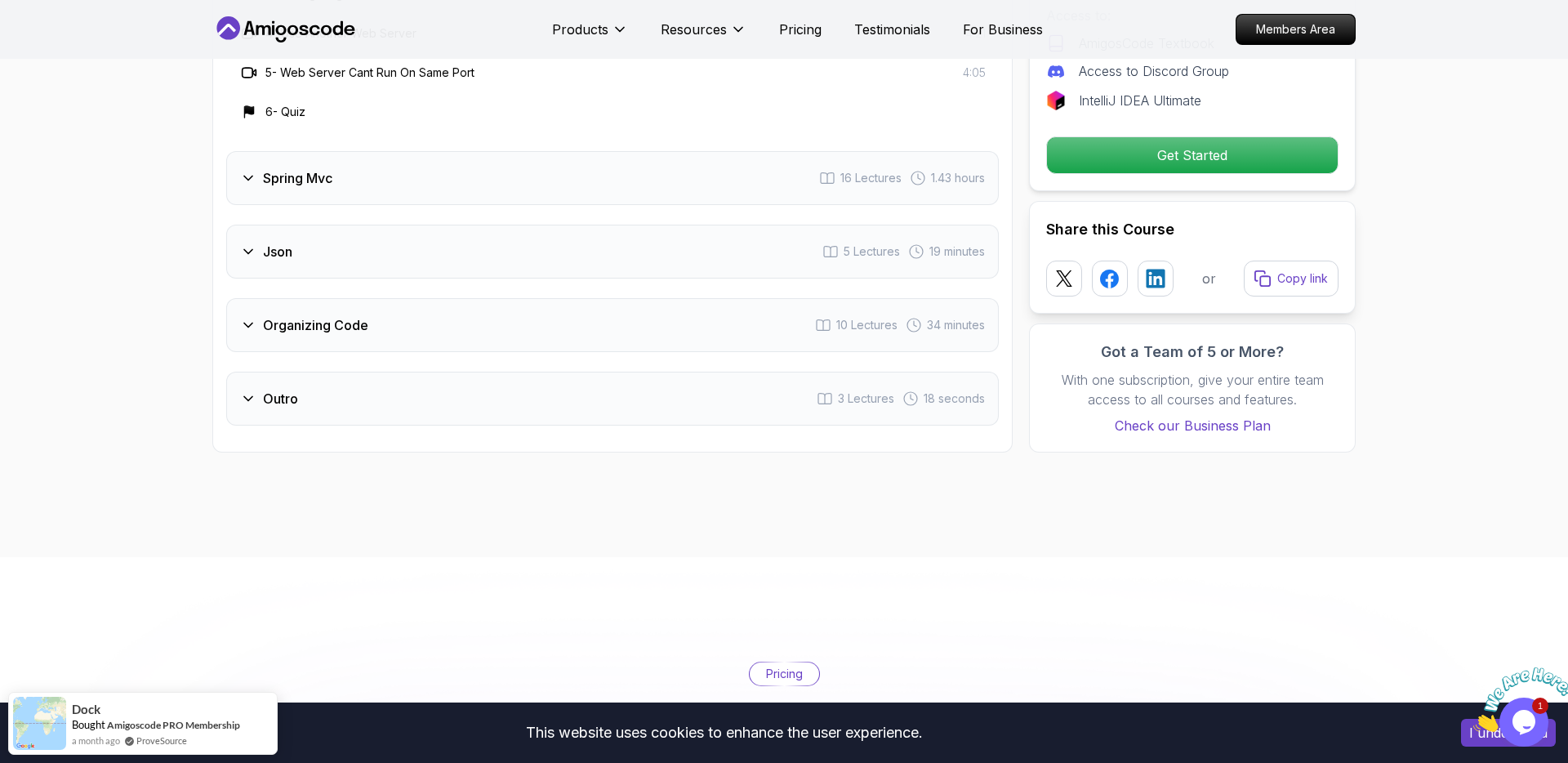
scroll to position [3254, 0]
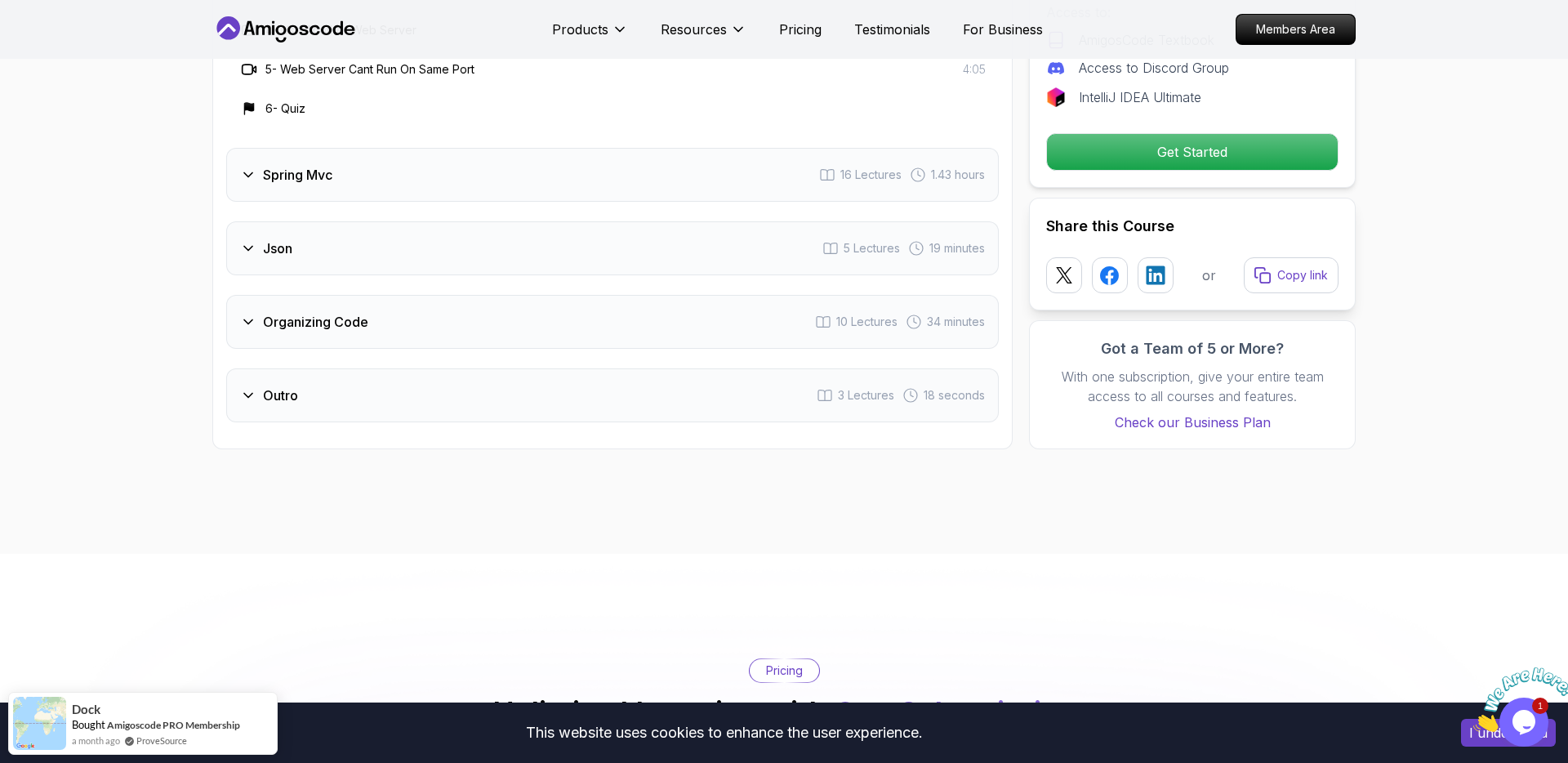
click at [568, 308] on div "Organizing Code 10 Lectures 34 minutes" at bounding box center [612, 322] width 772 height 54
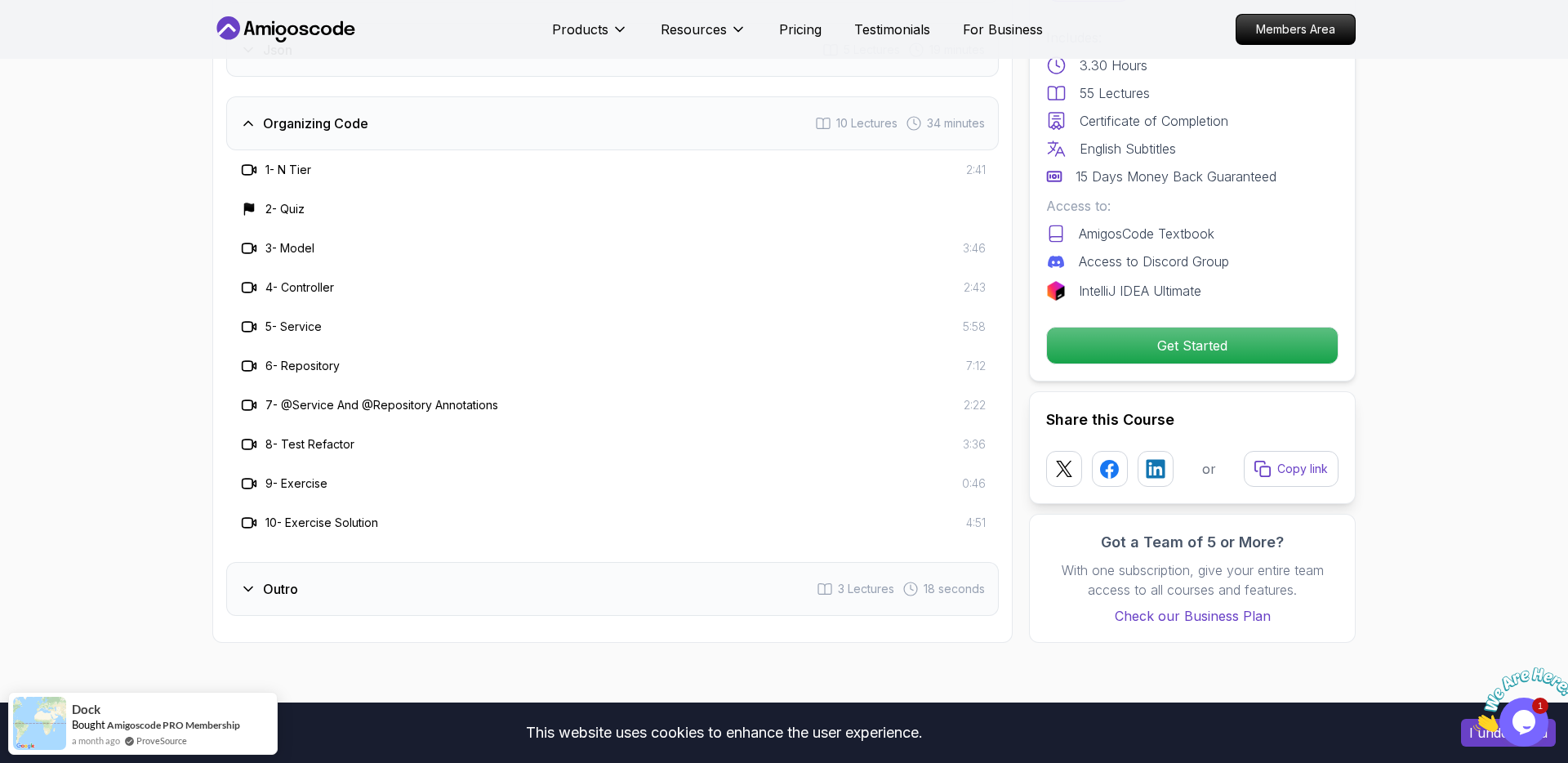
scroll to position [3216, 0]
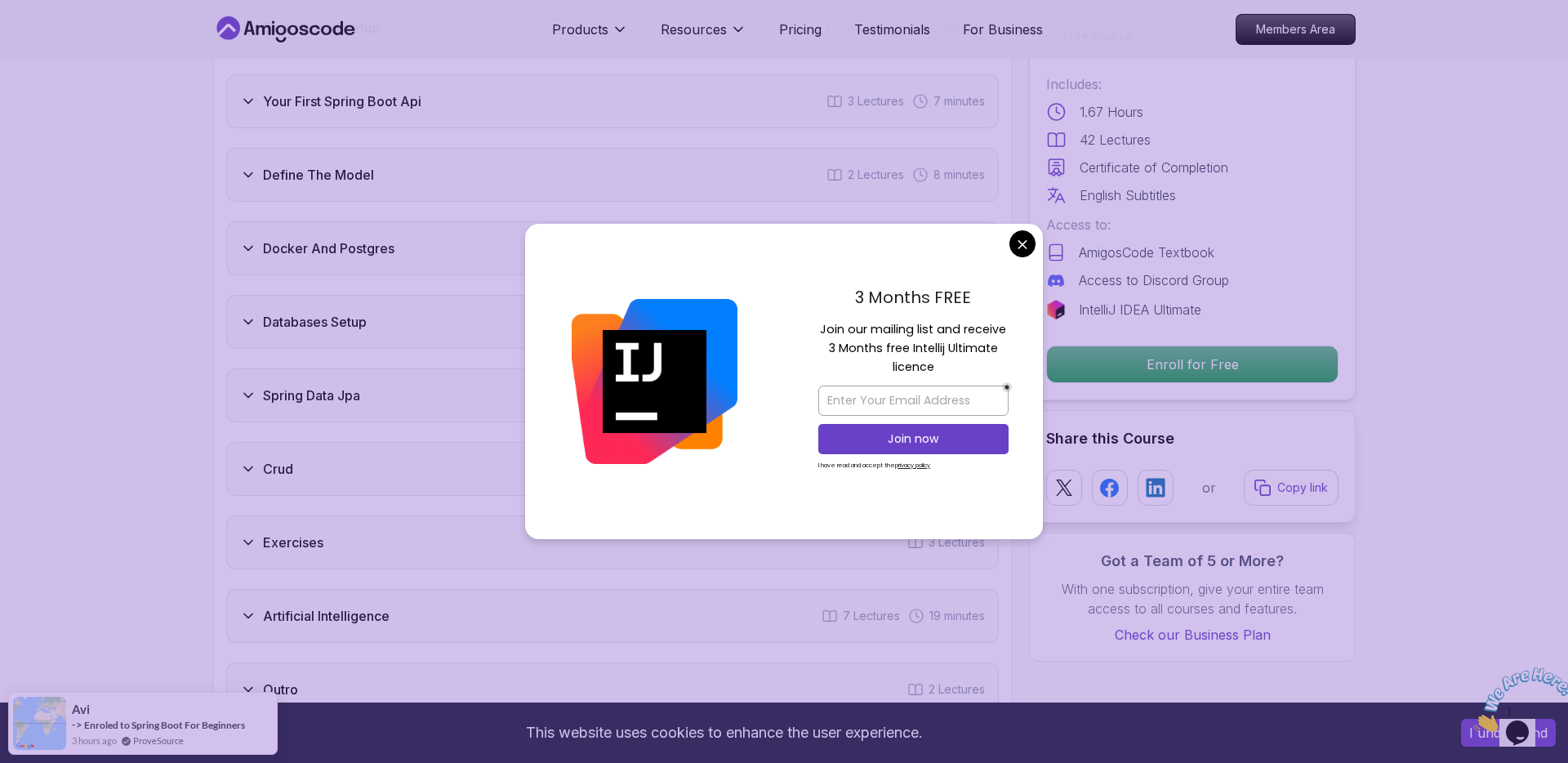
scroll to position [2490, 0]
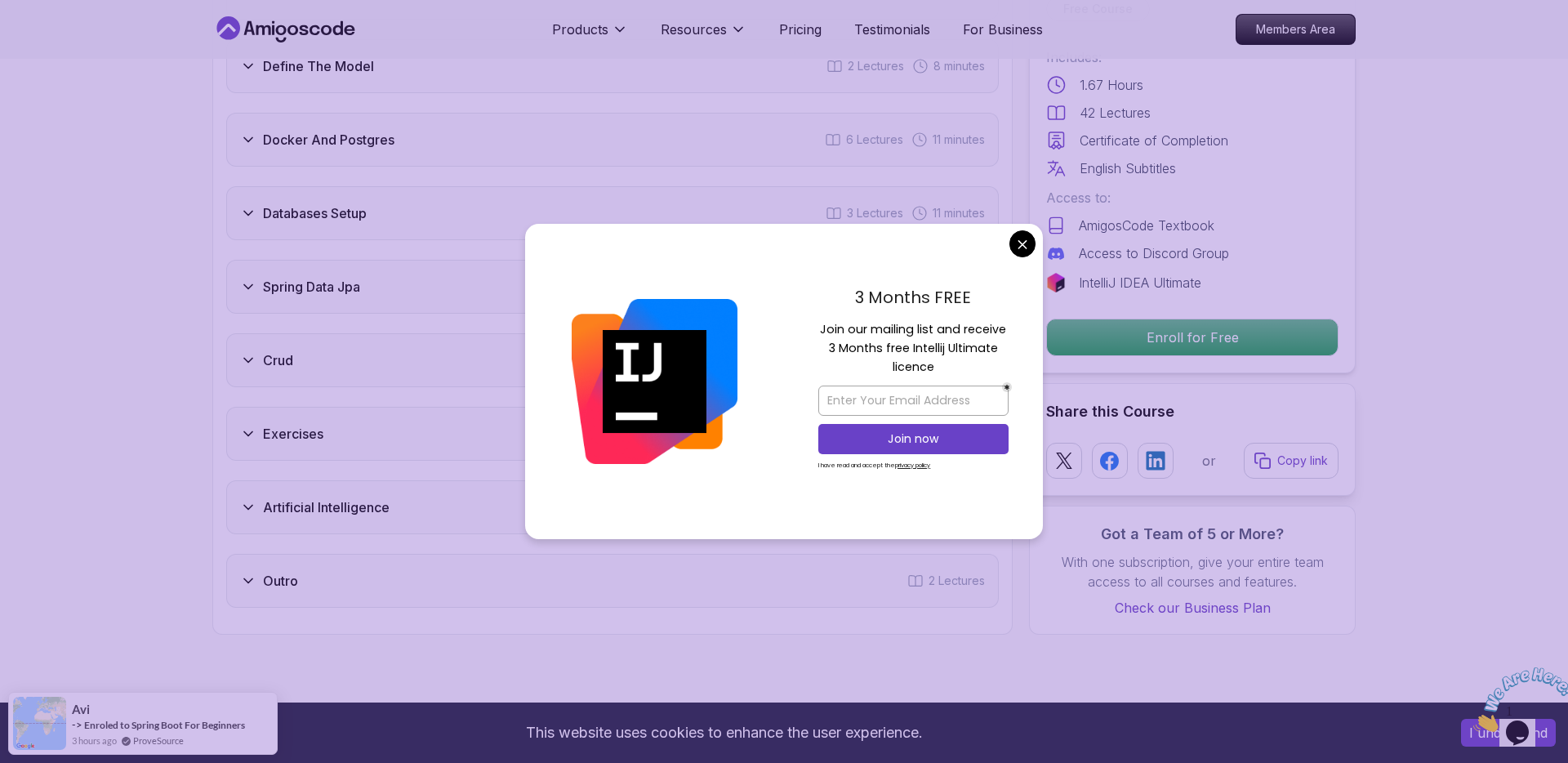
click at [351, 480] on div "Artificial Intelligence 7 Lectures 19 minutes" at bounding box center [612, 506] width 772 height 54
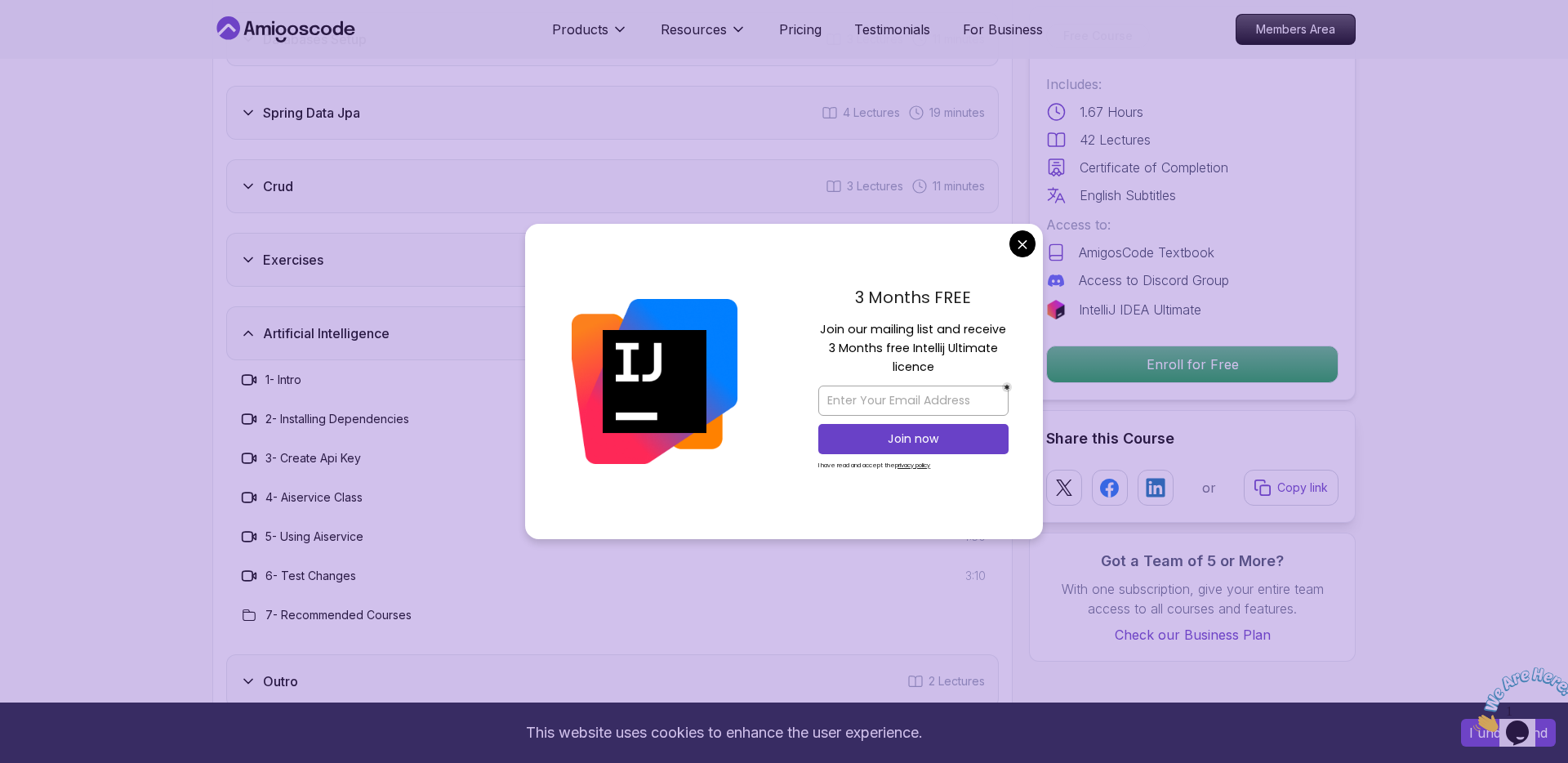
scroll to position [2596, 0]
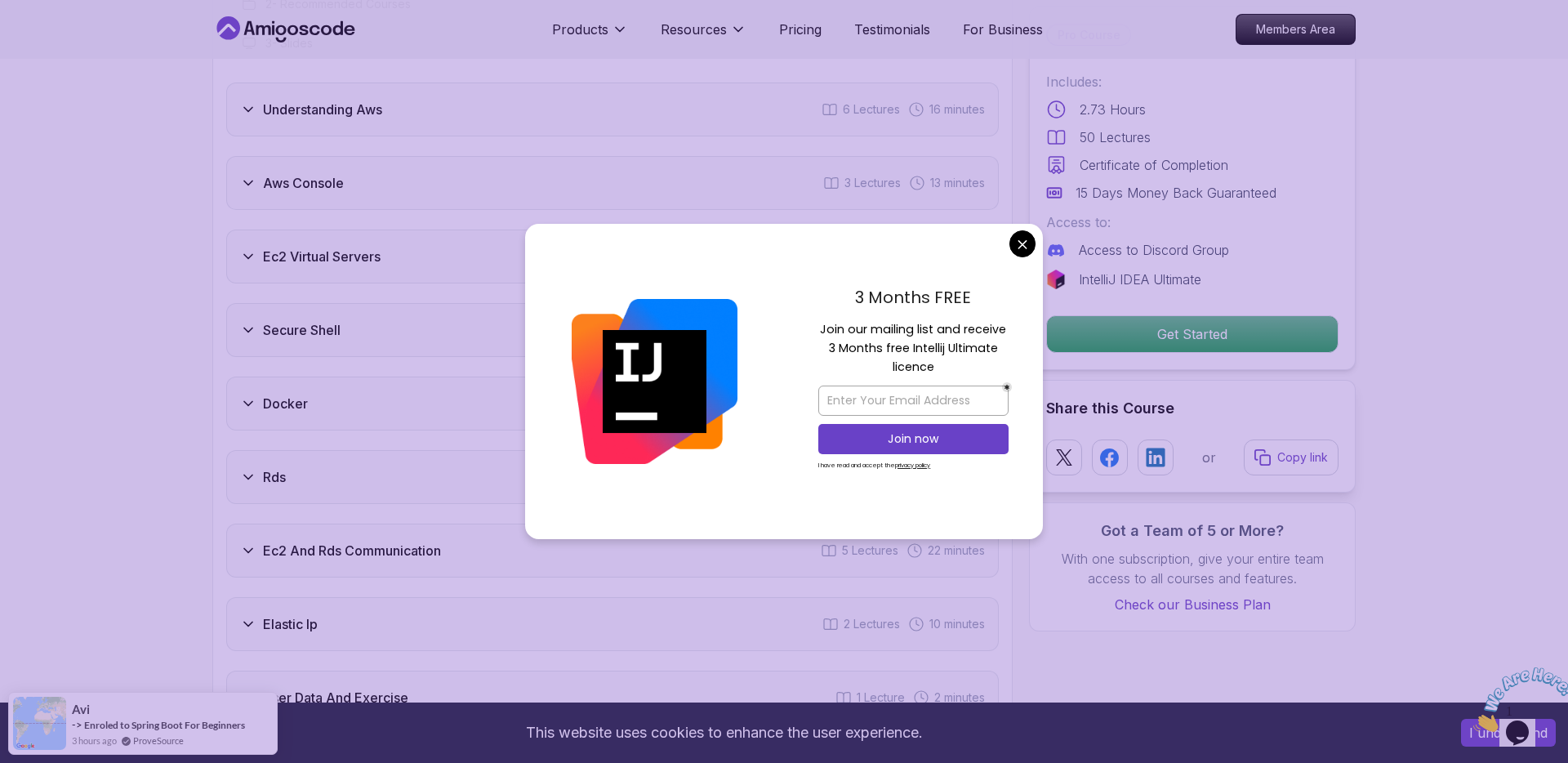
scroll to position [2209, 0]
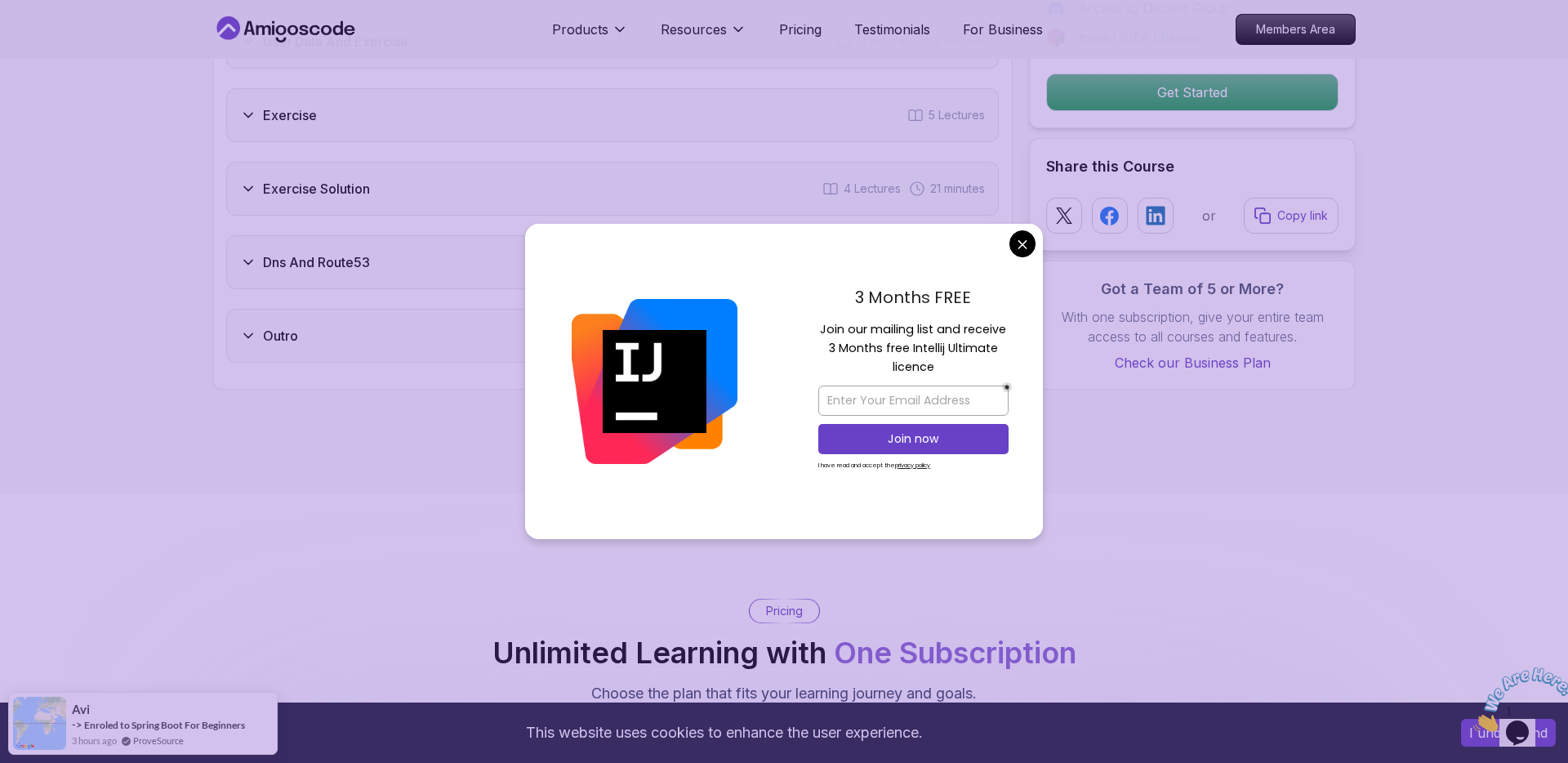
click at [392, 261] on div "Dns And Route53 6 Lectures 24 minutes" at bounding box center [612, 262] width 772 height 54
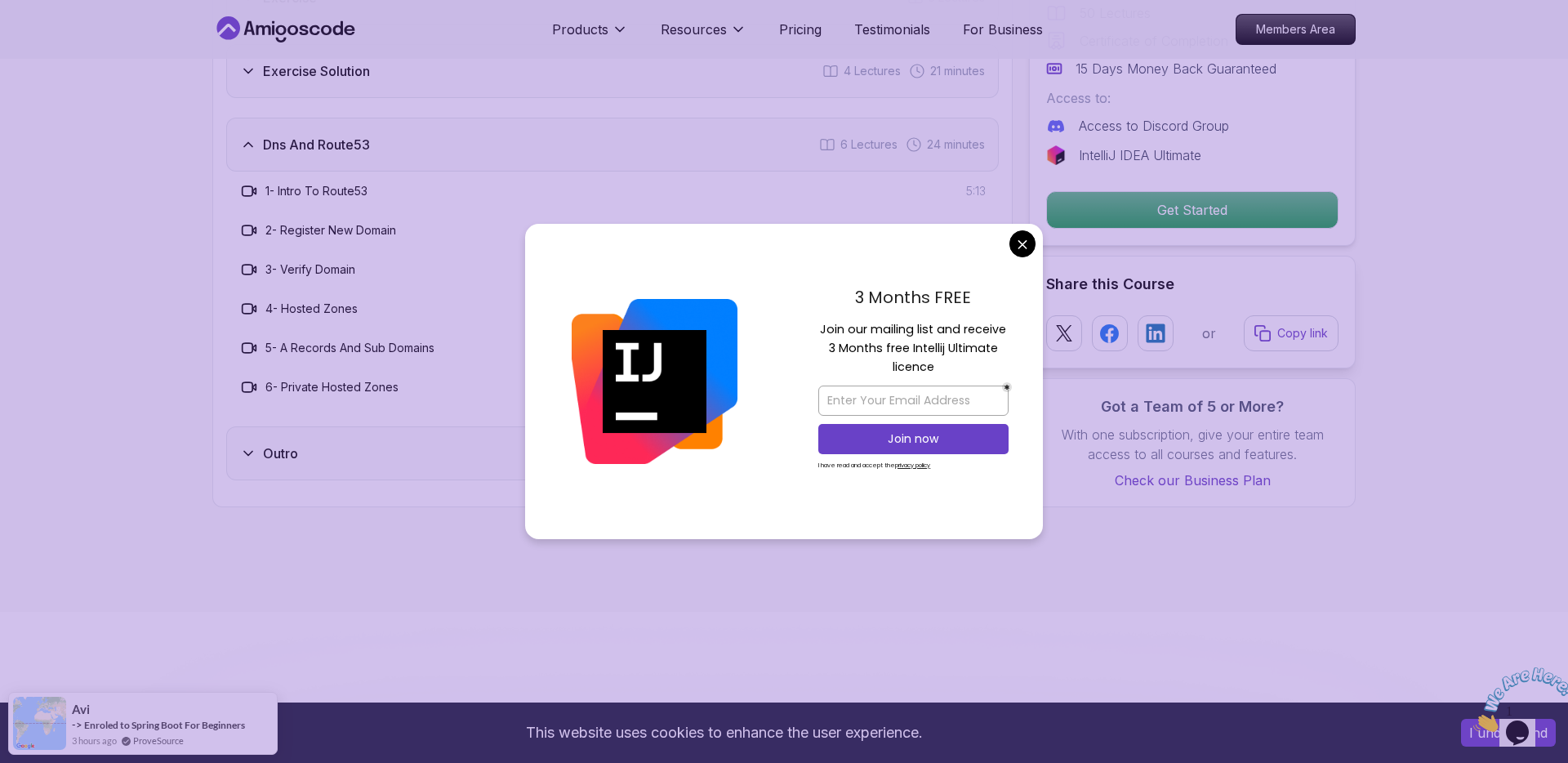
scroll to position [2716, 0]
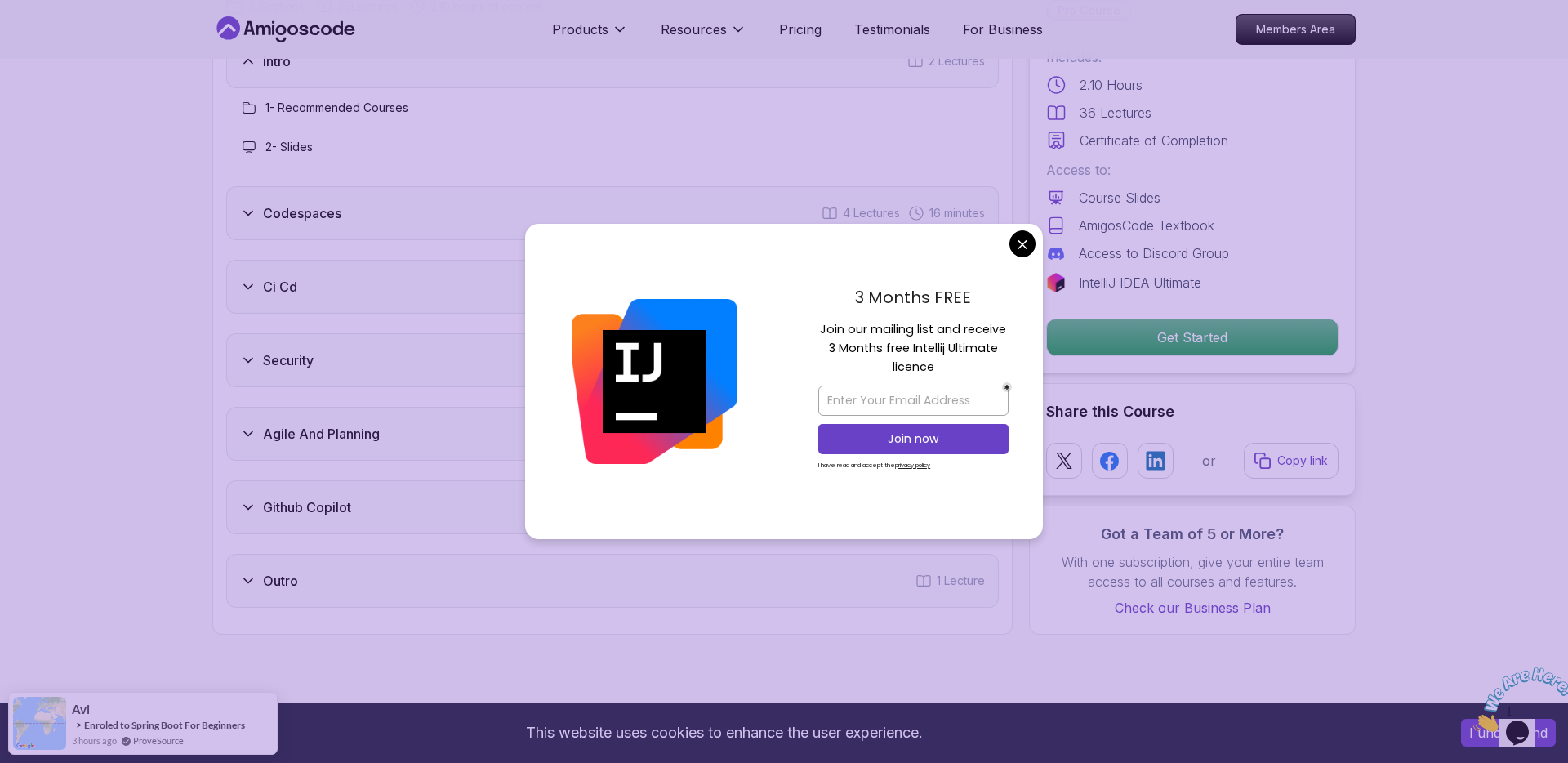
scroll to position [2249, 0]
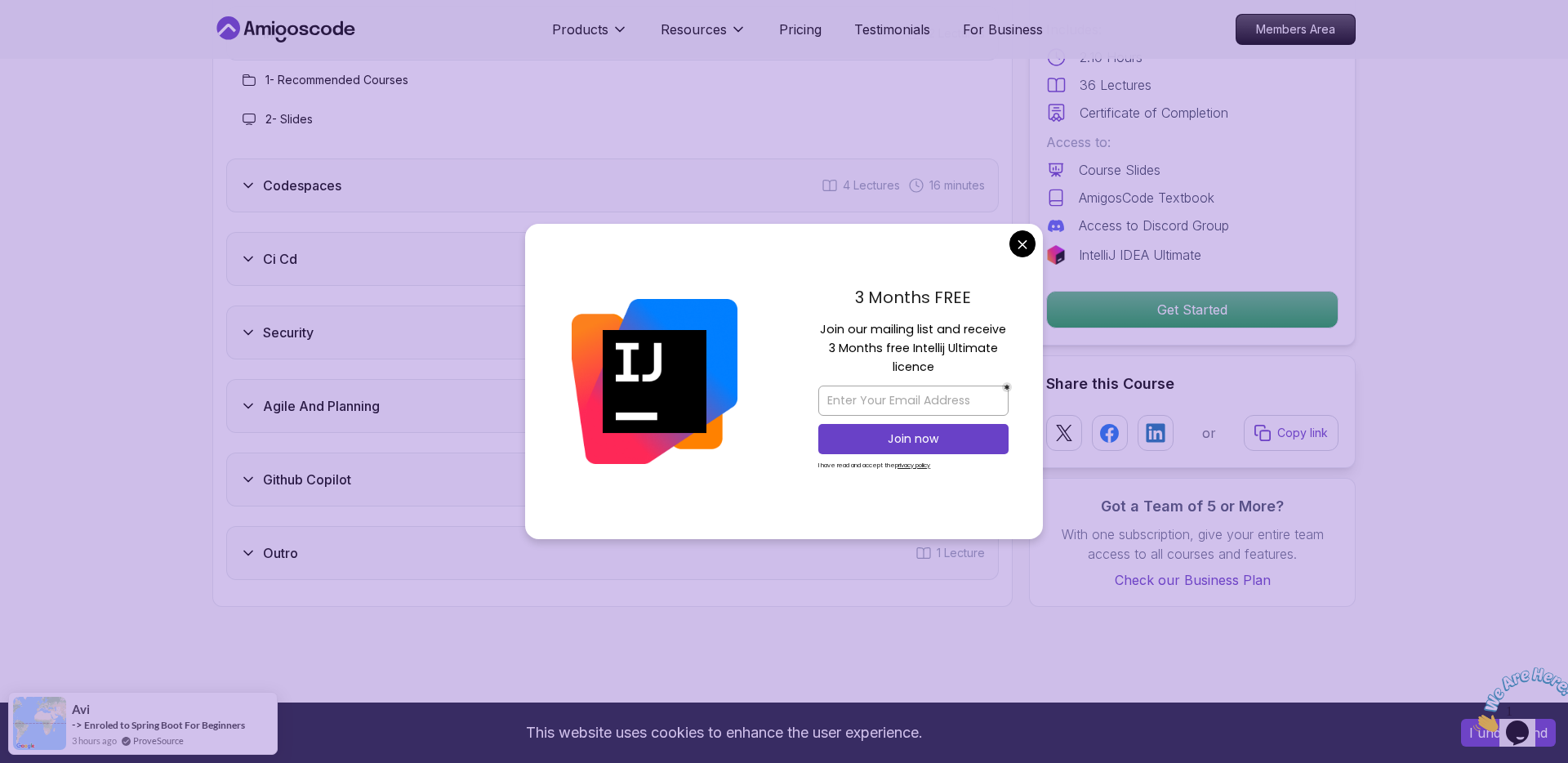
click at [338, 452] on div "Github Copilot 11 Lectures 48 minutes" at bounding box center [612, 479] width 772 height 54
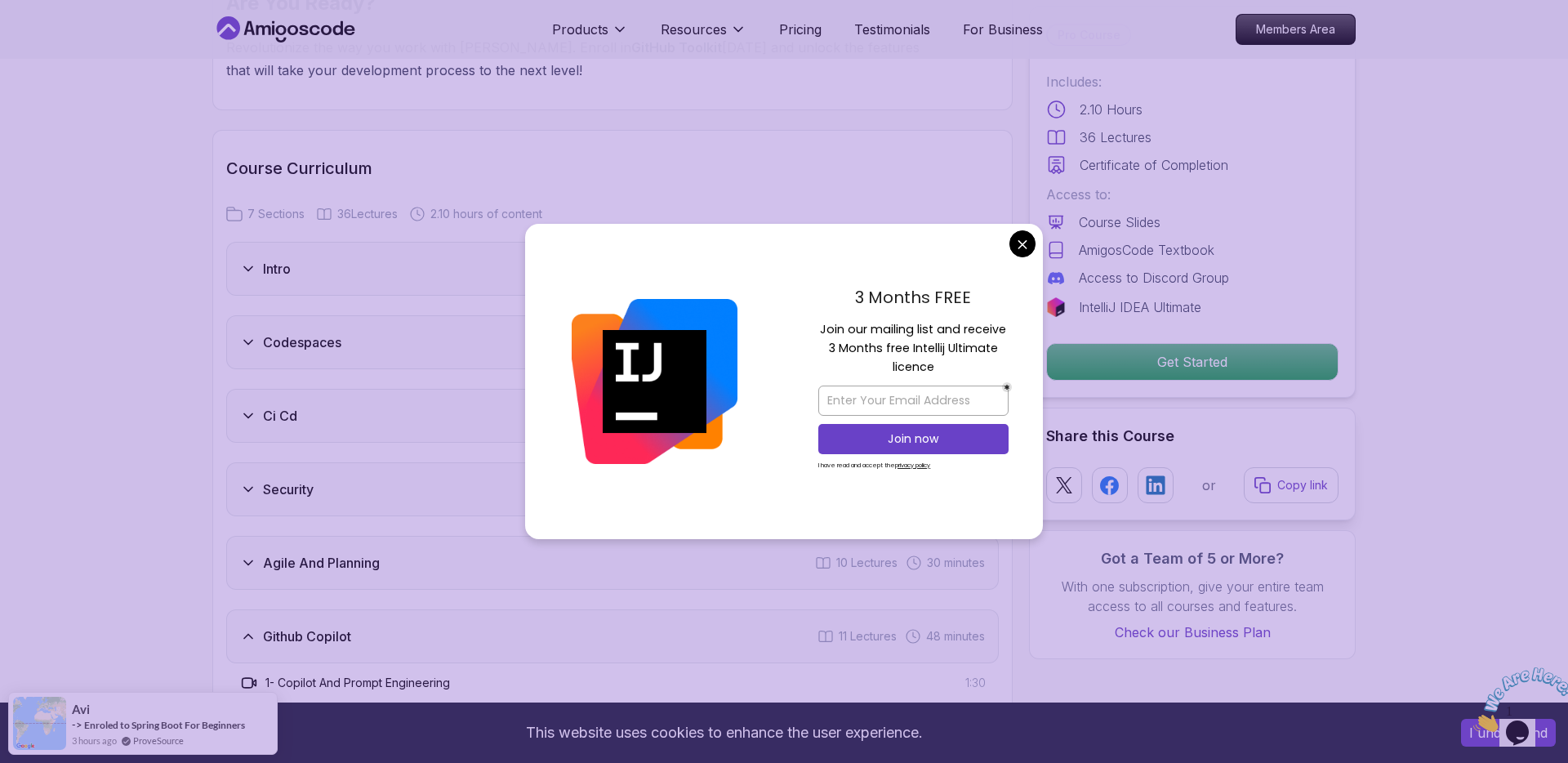
scroll to position [1972, 0]
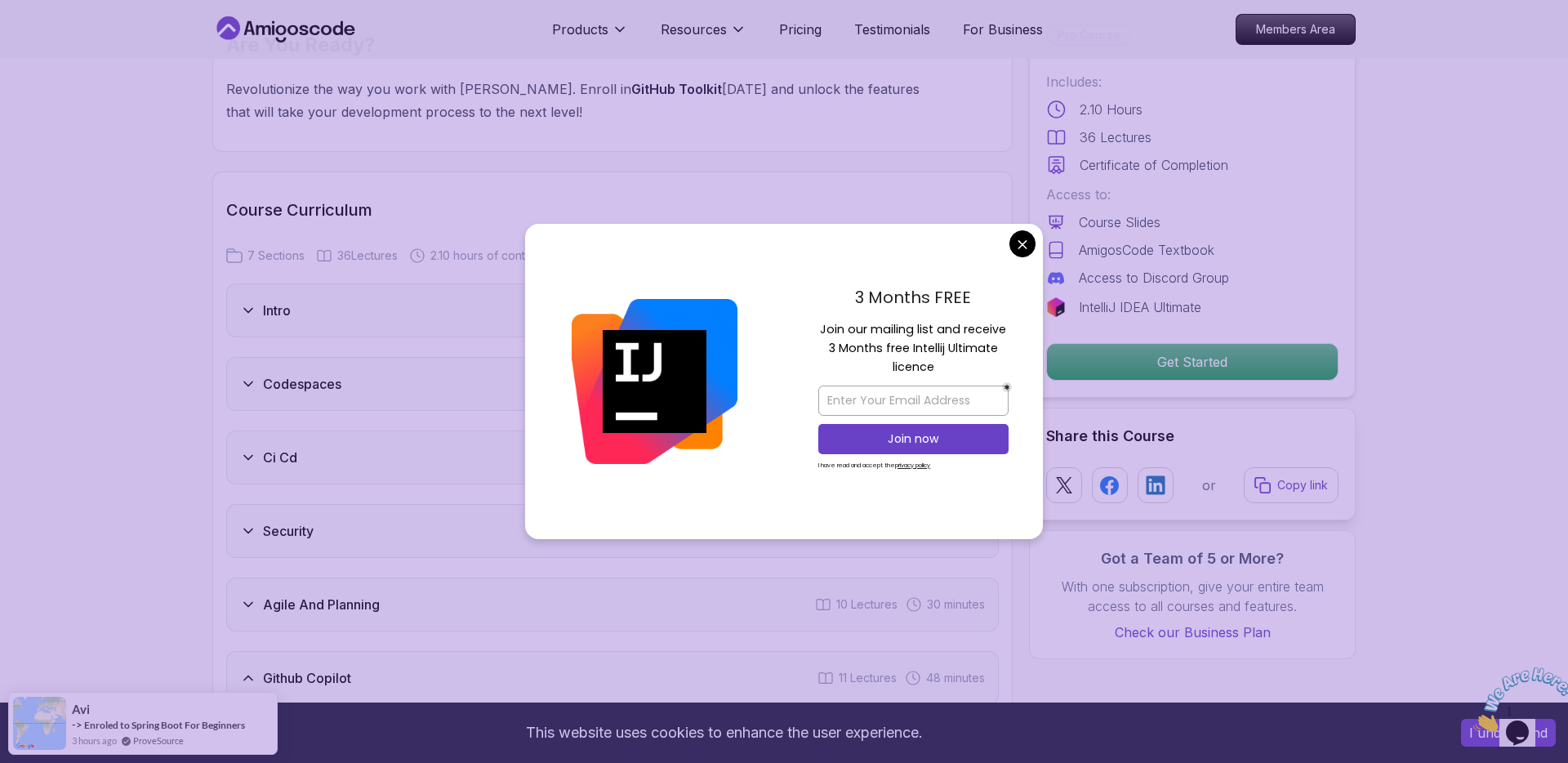
click at [331, 577] on div "Agile And Planning 10 Lectures 30 minutes" at bounding box center [612, 604] width 772 height 54
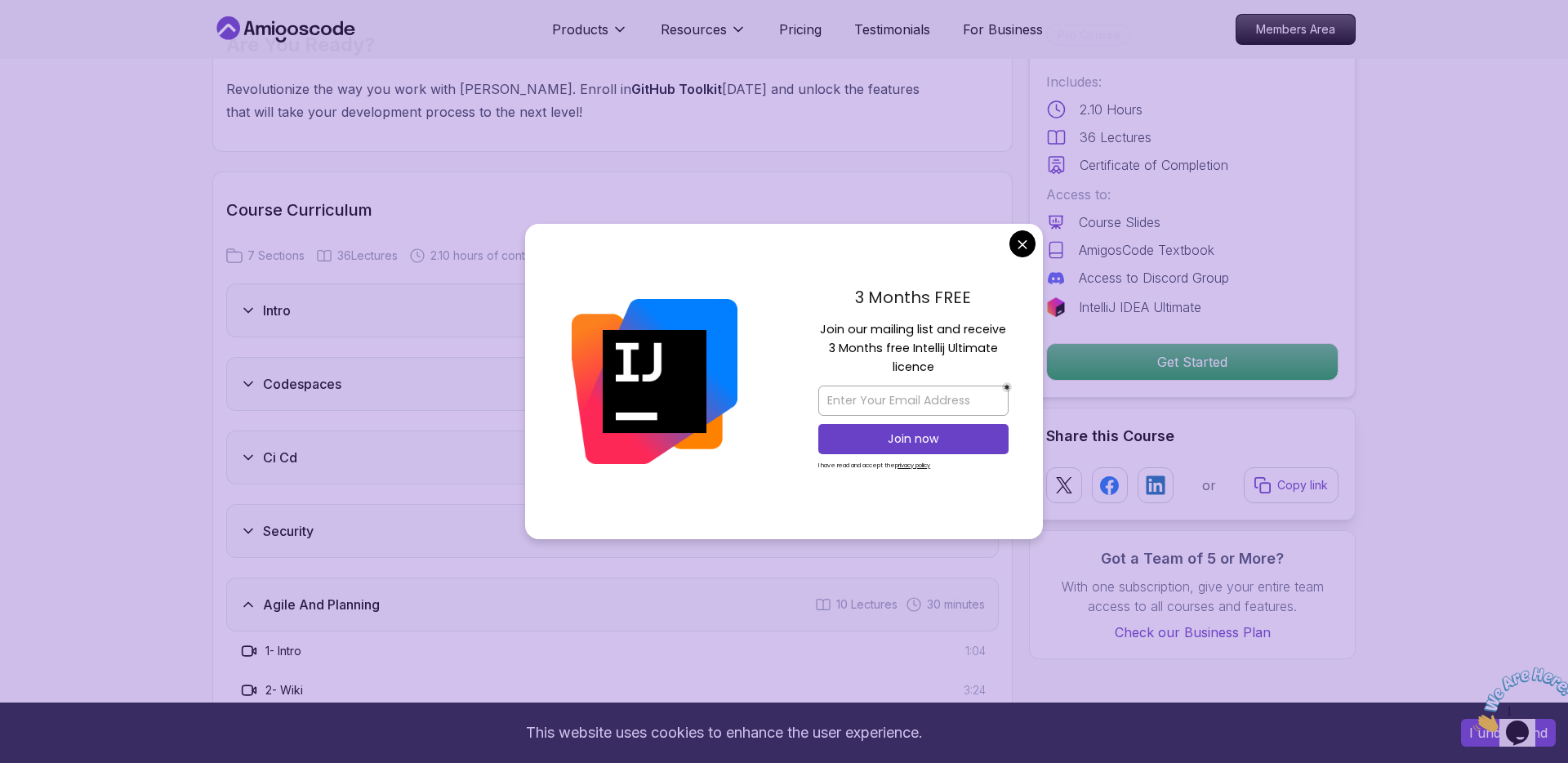
click at [347, 504] on div "Security 3 Lectures 15 minutes" at bounding box center [612, 530] width 772 height 54
click at [370, 430] on div "Ci Cd 5 Lectures 16 minutes" at bounding box center [612, 457] width 772 height 54
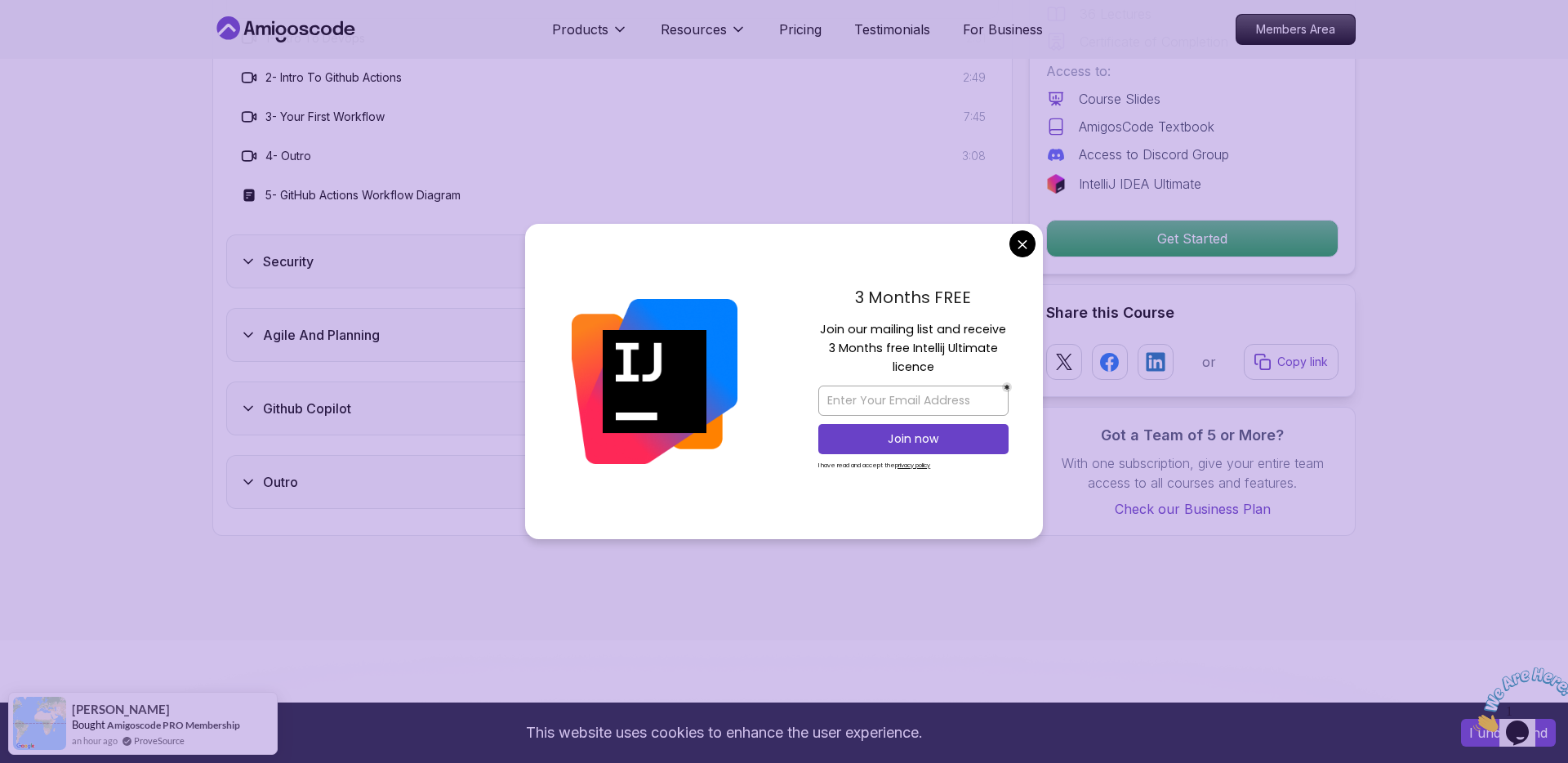
scroll to position [2472, 0]
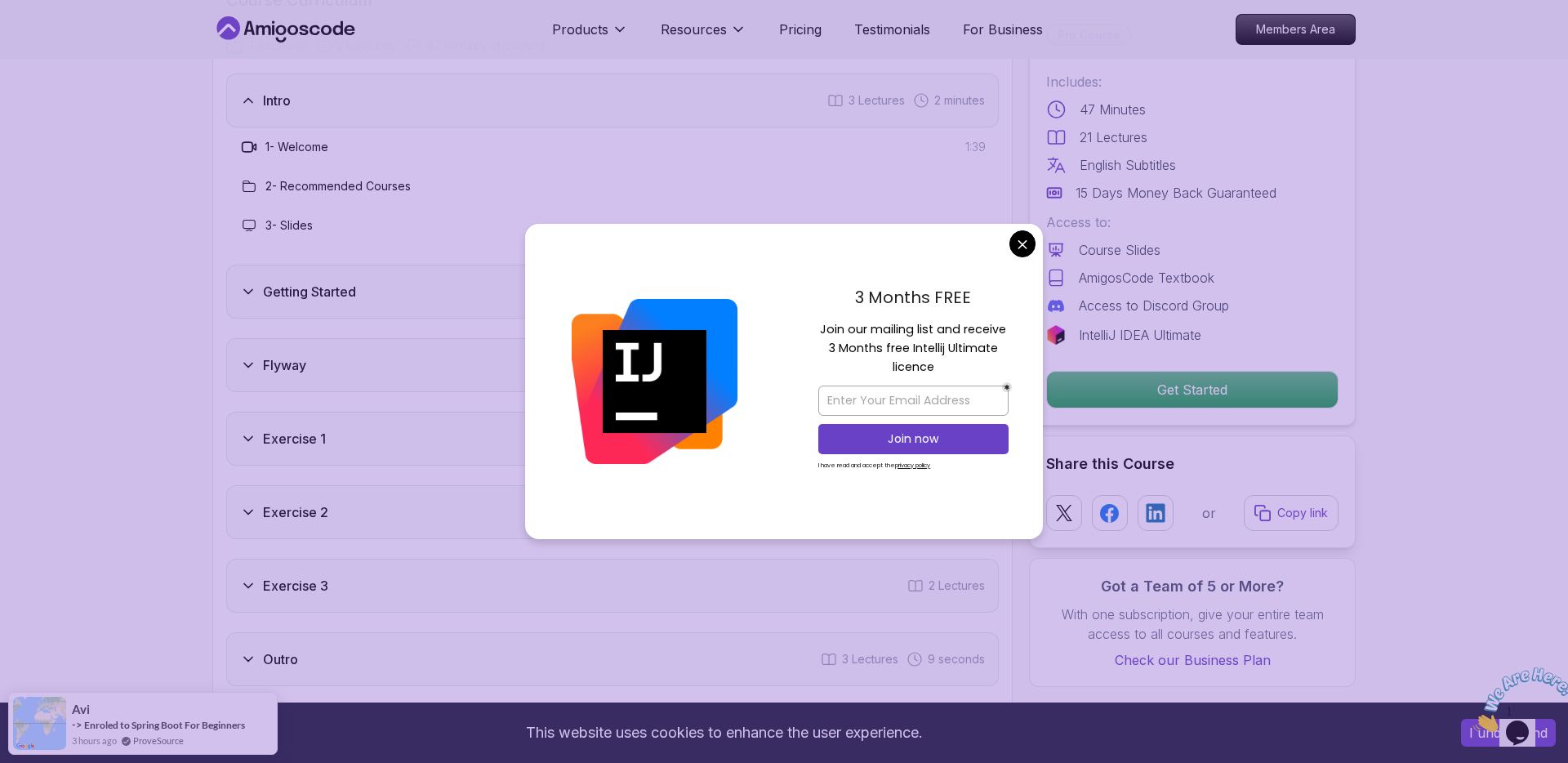
scroll to position [2053, 0]
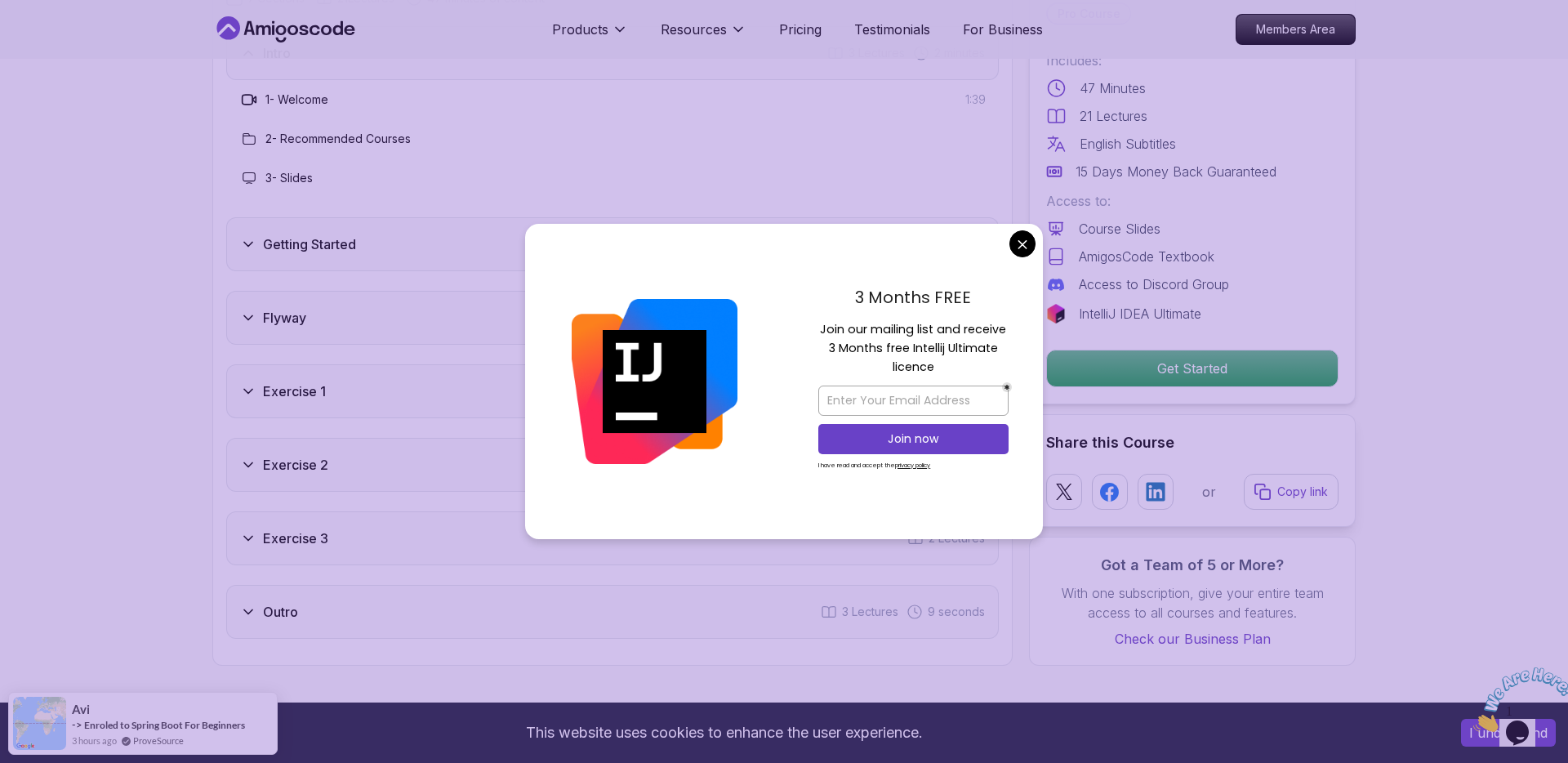
click at [402, 323] on div "Flyway 8 Lectures 28 minutes" at bounding box center [612, 317] width 772 height 54
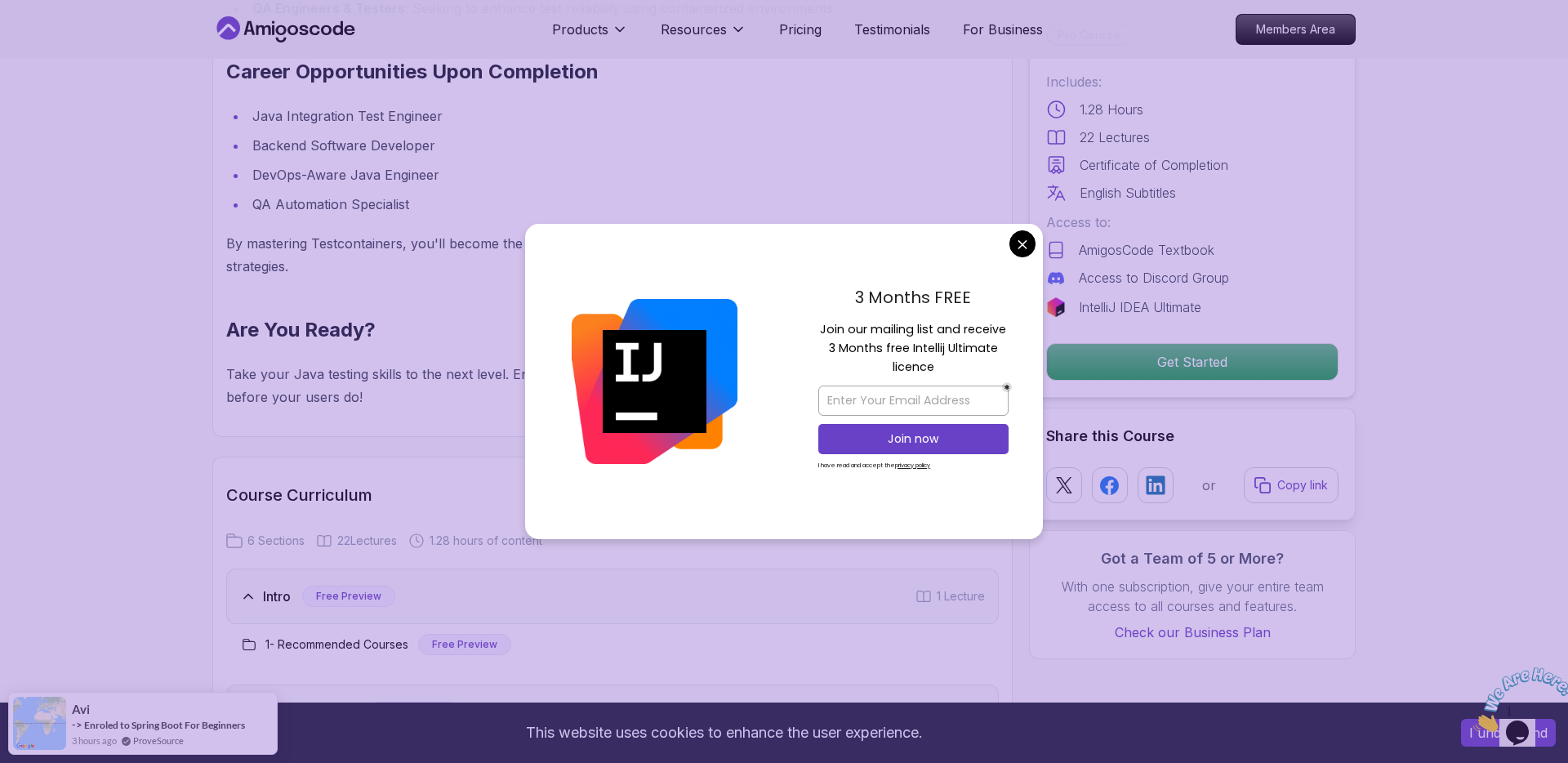
scroll to position [2219, 0]
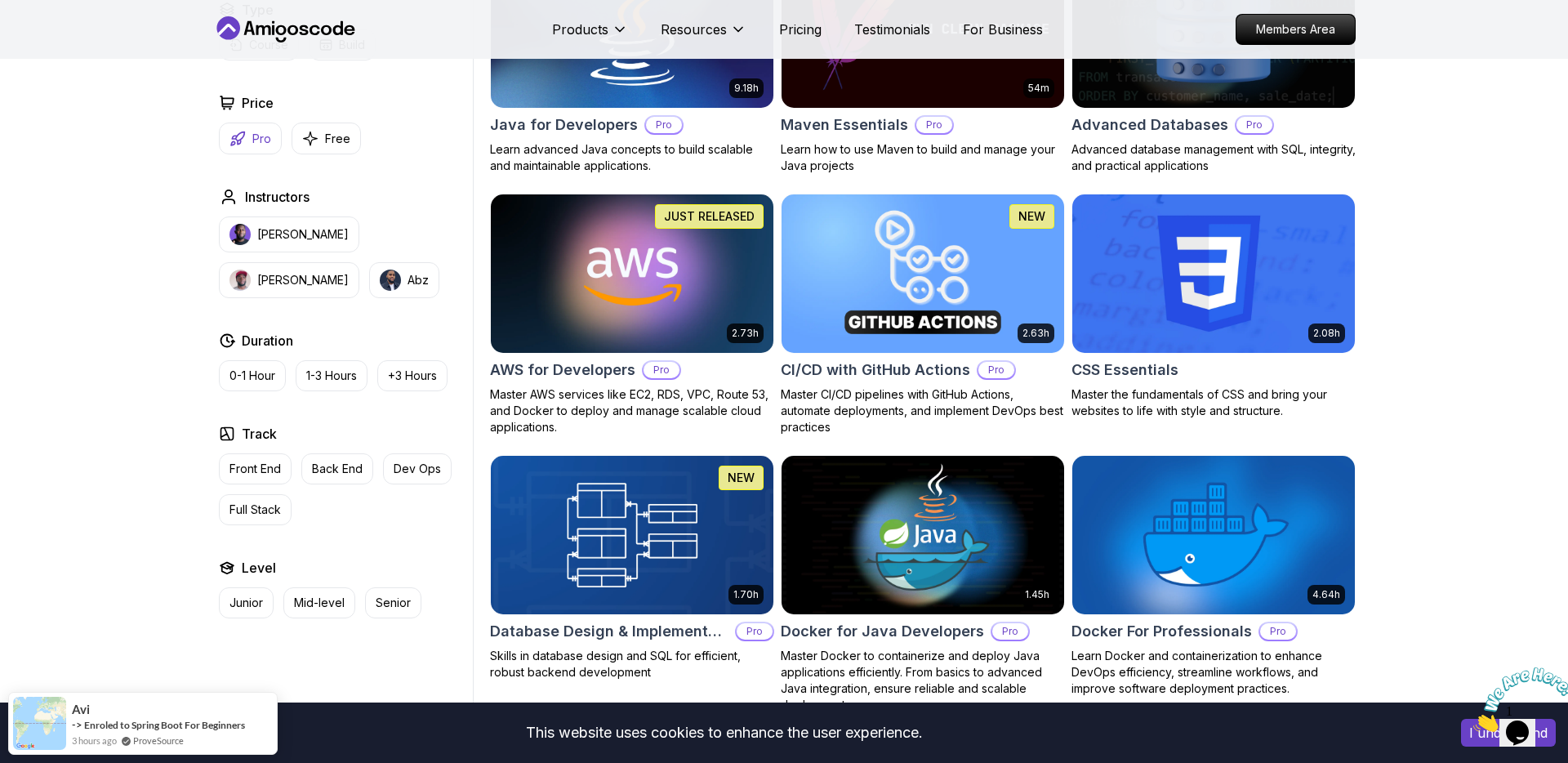
scroll to position [1301, 0]
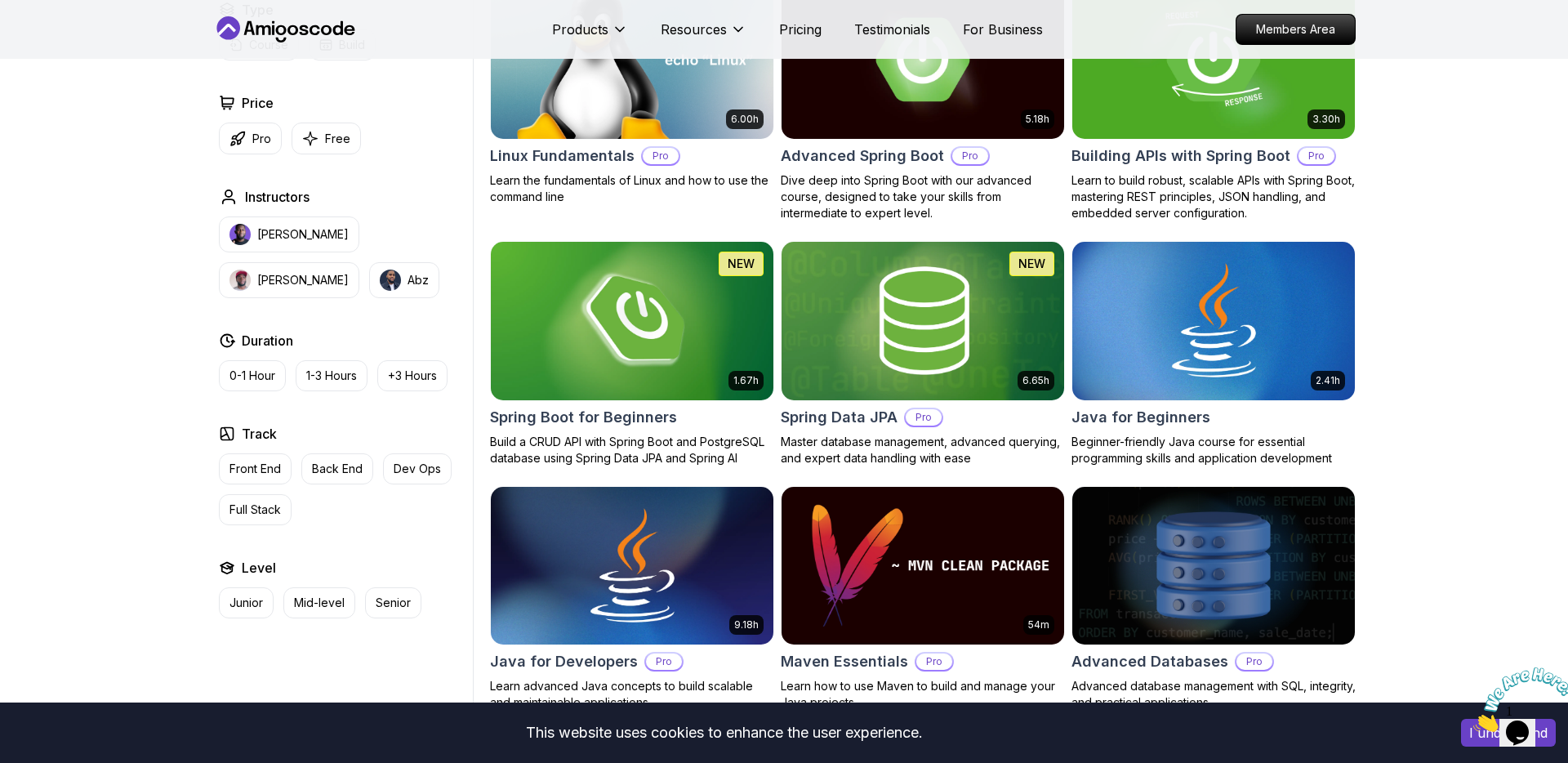
scroll to position [348, 0]
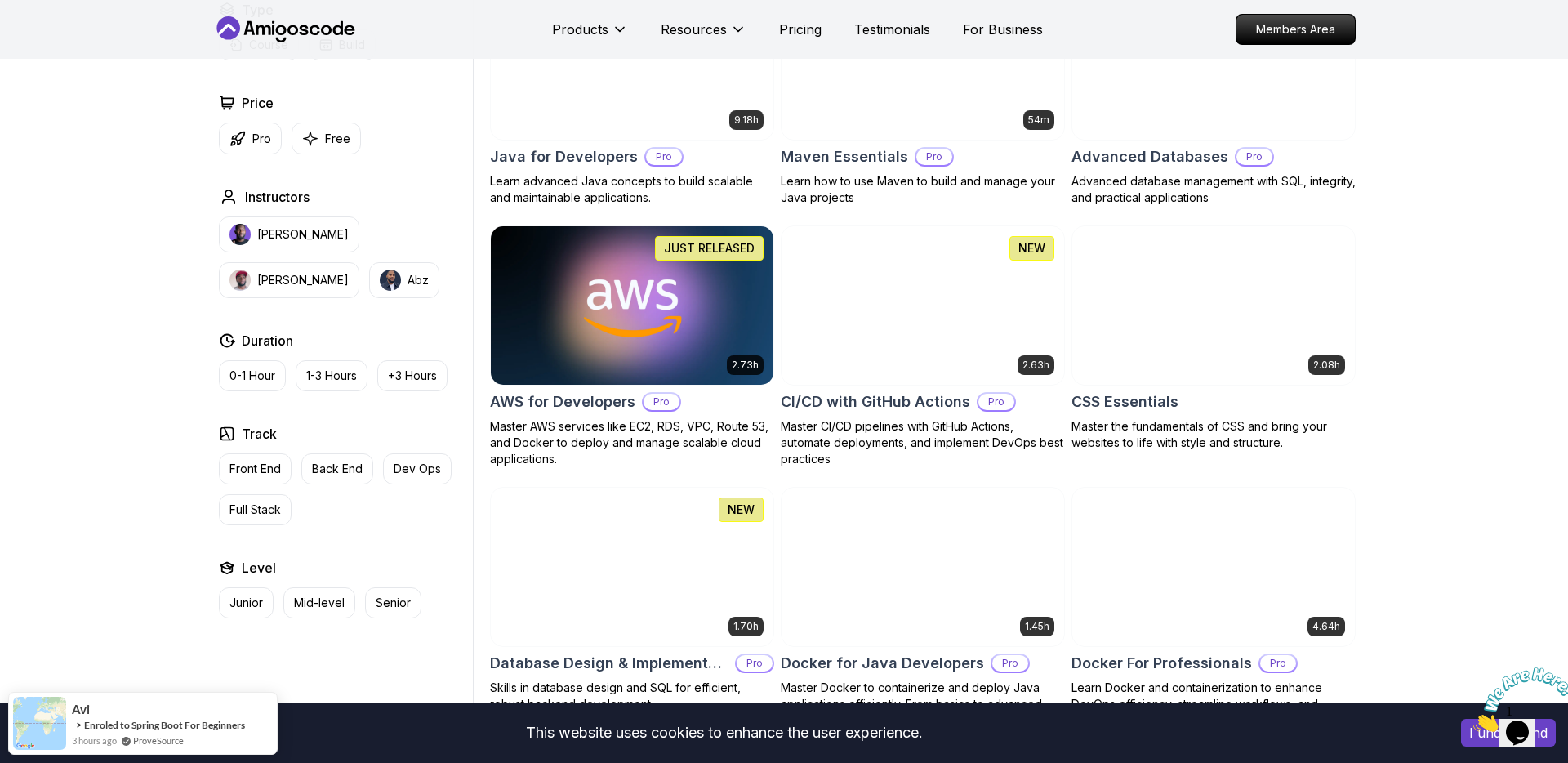
scroll to position [1061, 0]
